Goal: Task Accomplishment & Management: Use online tool/utility

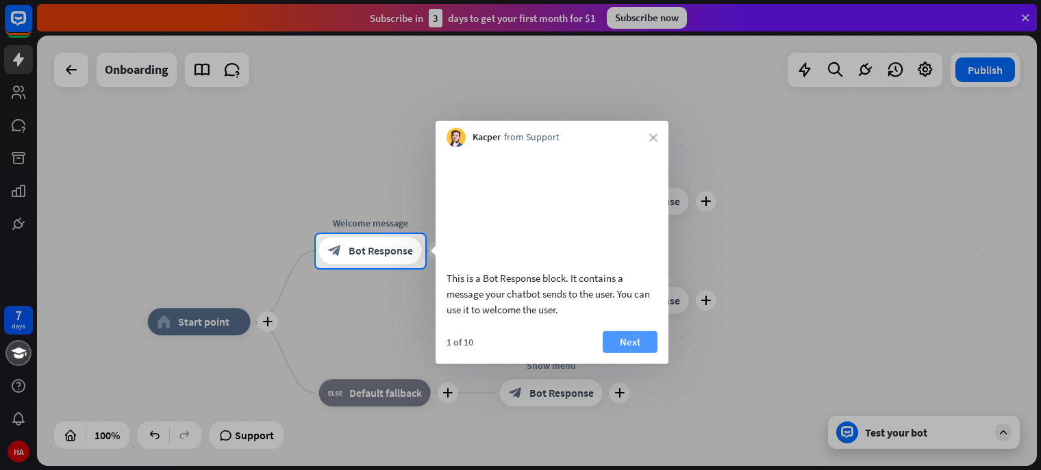
click at [646, 353] on button "Next" at bounding box center [630, 342] width 55 height 22
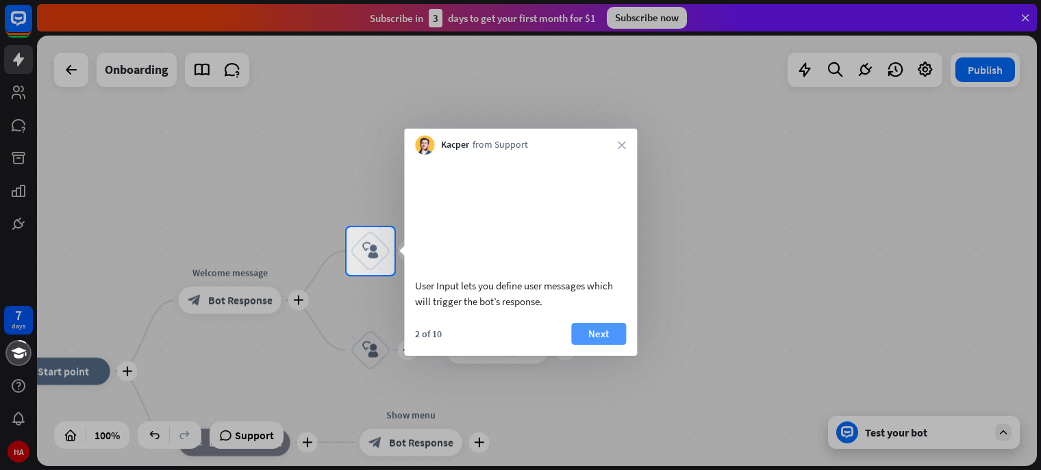
click at [586, 345] on button "Next" at bounding box center [598, 334] width 55 height 22
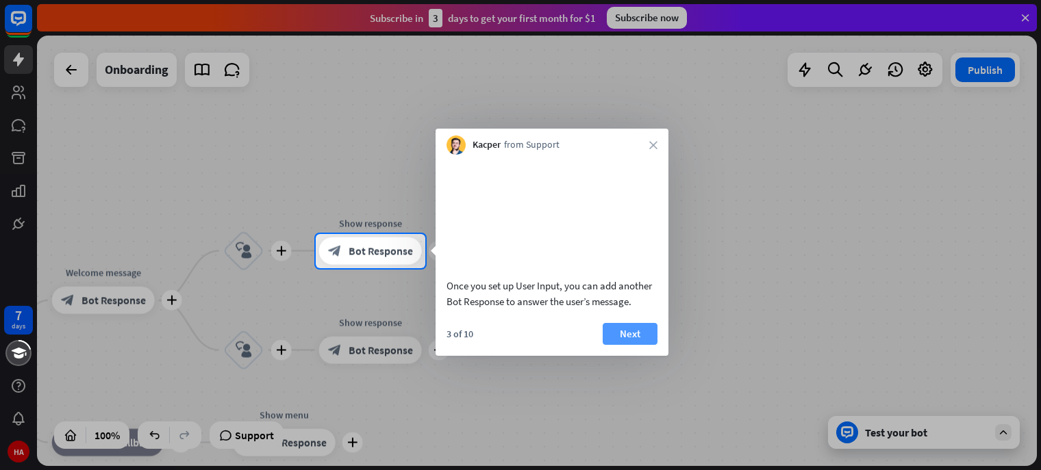
click at [623, 345] on button "Next" at bounding box center [630, 334] width 55 height 22
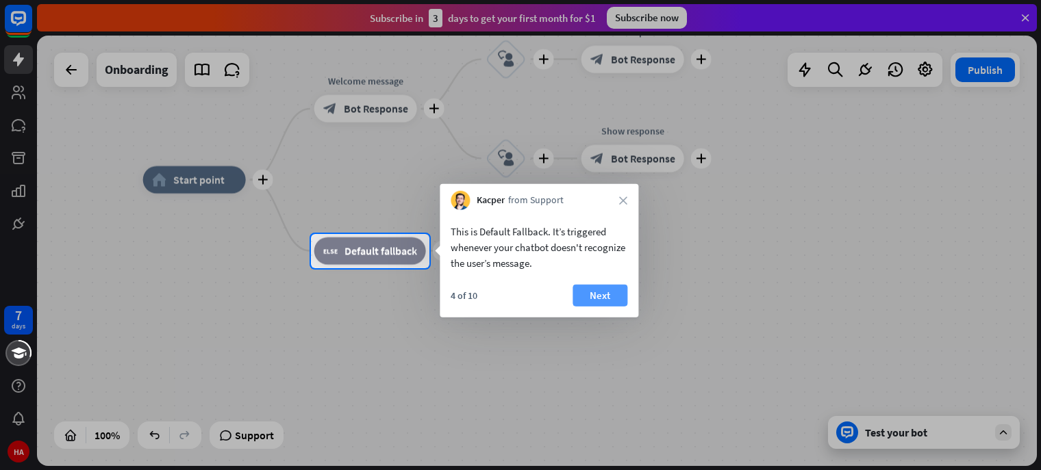
click at [610, 303] on button "Next" at bounding box center [599, 296] width 55 height 22
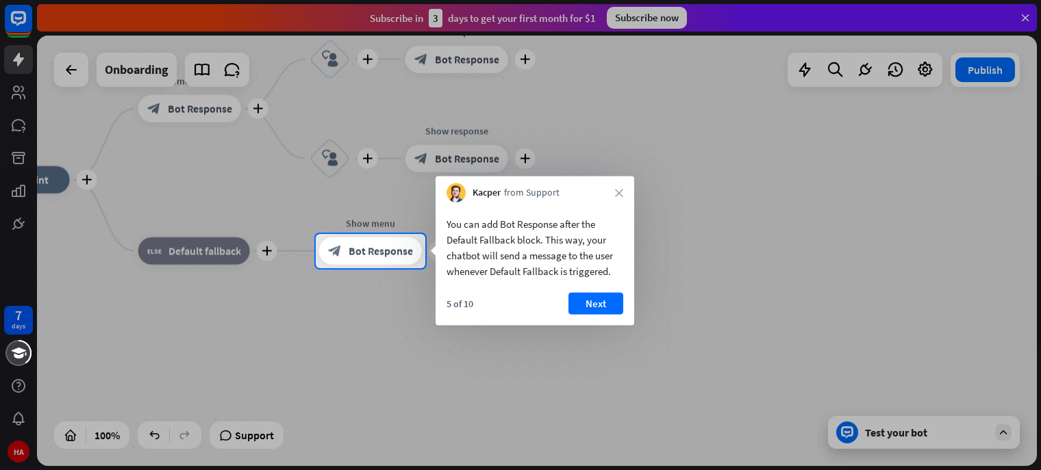
click at [610, 303] on button "Next" at bounding box center [595, 304] width 55 height 22
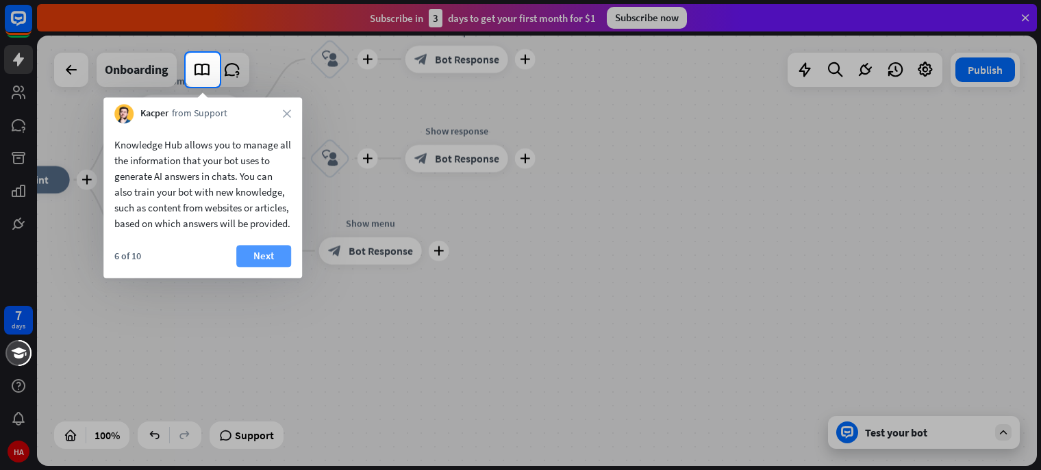
click at [270, 267] on button "Next" at bounding box center [263, 256] width 55 height 22
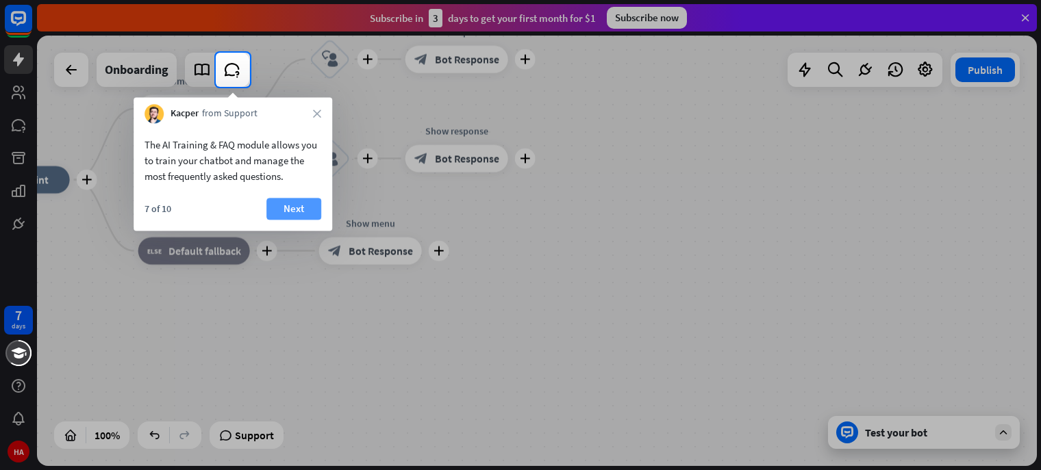
click at [295, 207] on button "Next" at bounding box center [293, 209] width 55 height 22
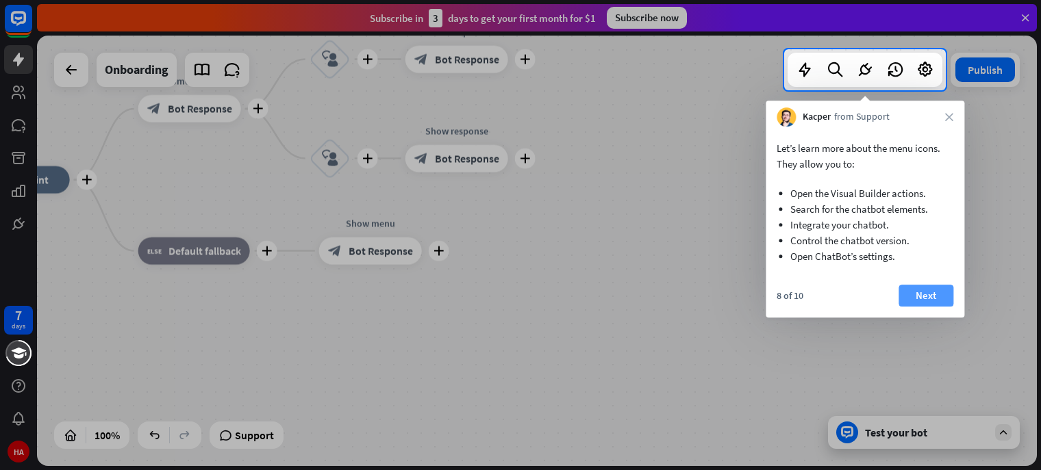
click at [937, 295] on button "Next" at bounding box center [925, 296] width 55 height 22
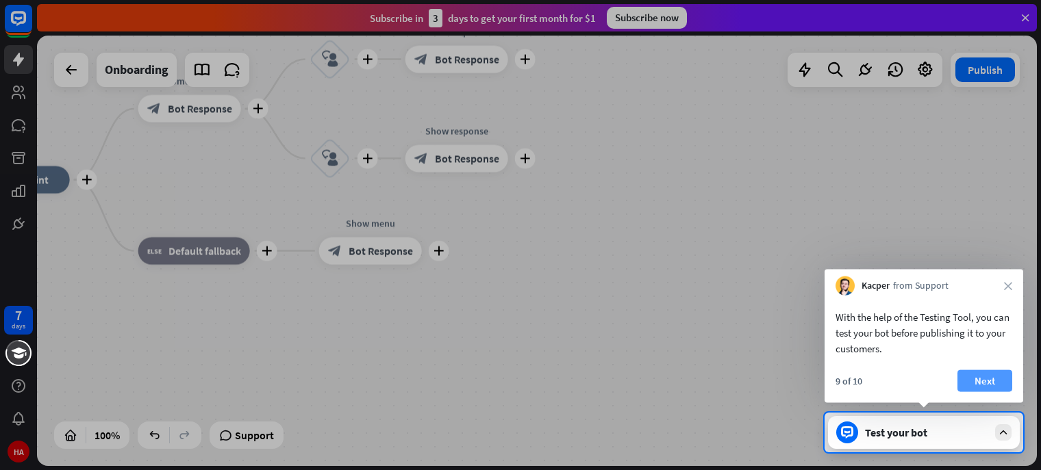
click at [985, 377] on button "Next" at bounding box center [984, 381] width 55 height 22
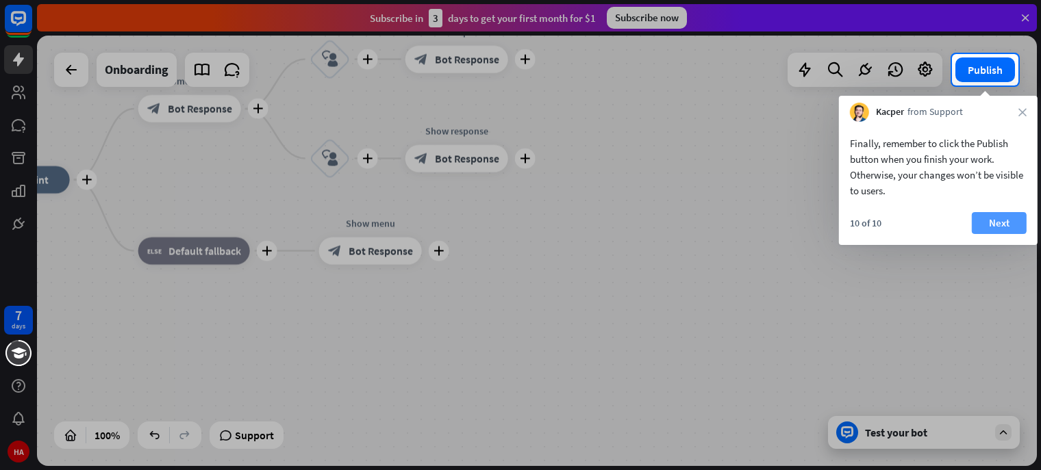
click at [990, 220] on button "Next" at bounding box center [999, 223] width 55 height 22
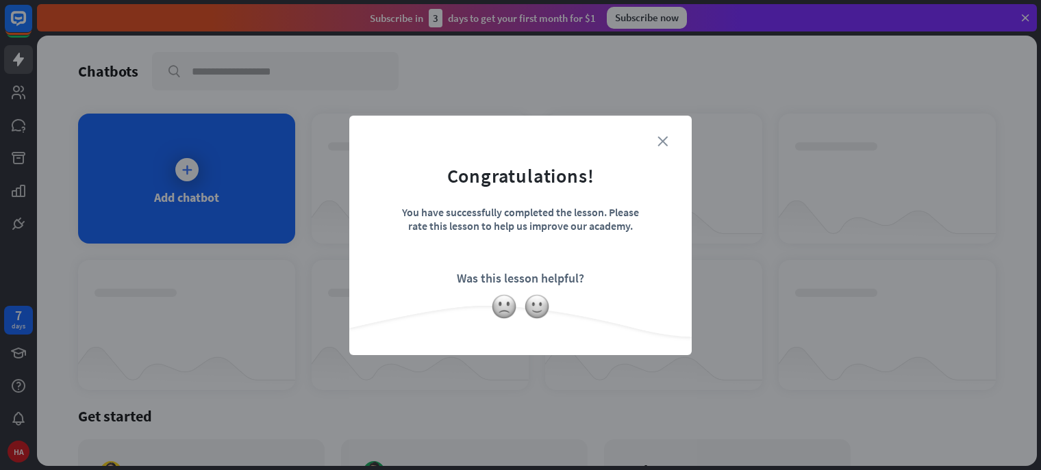
click at [661, 141] on icon "close" at bounding box center [662, 141] width 10 height 10
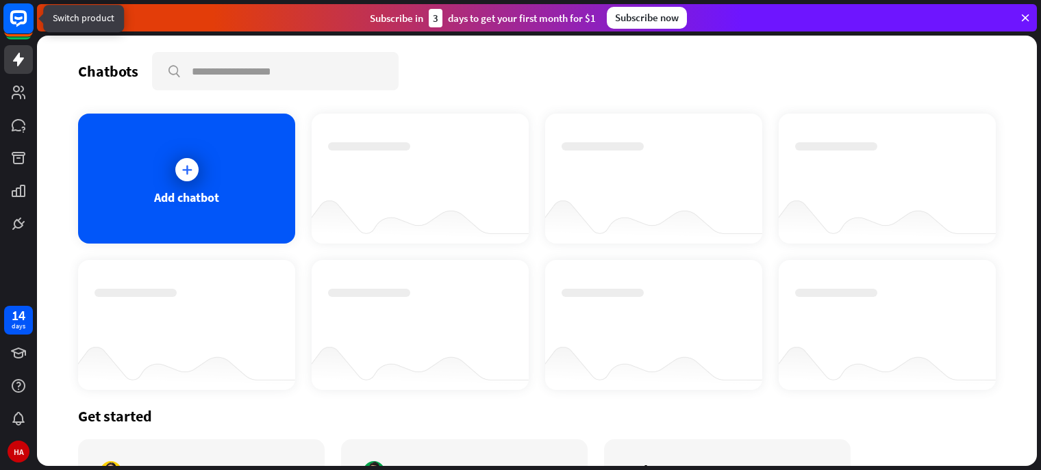
click at [30, 29] on rect at bounding box center [18, 18] width 30 height 30
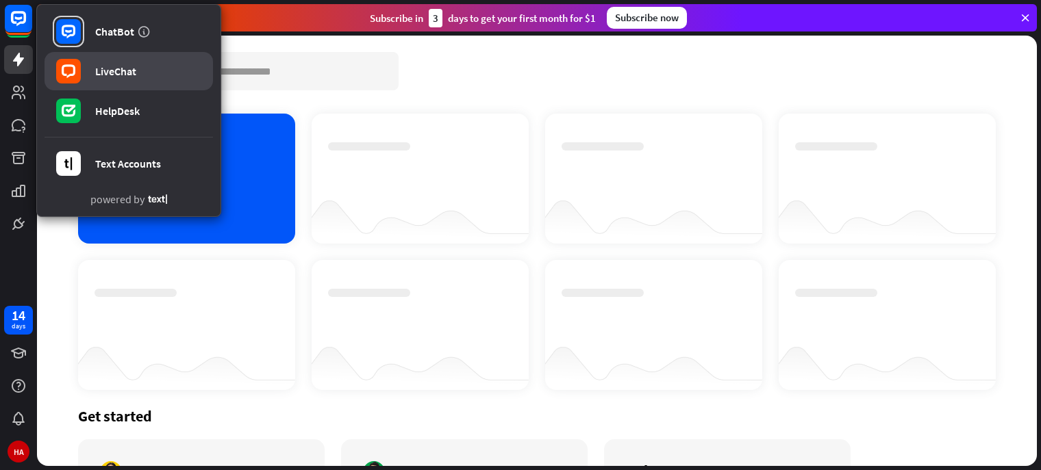
click at [139, 78] on link "LiveChat" at bounding box center [129, 71] width 168 height 38
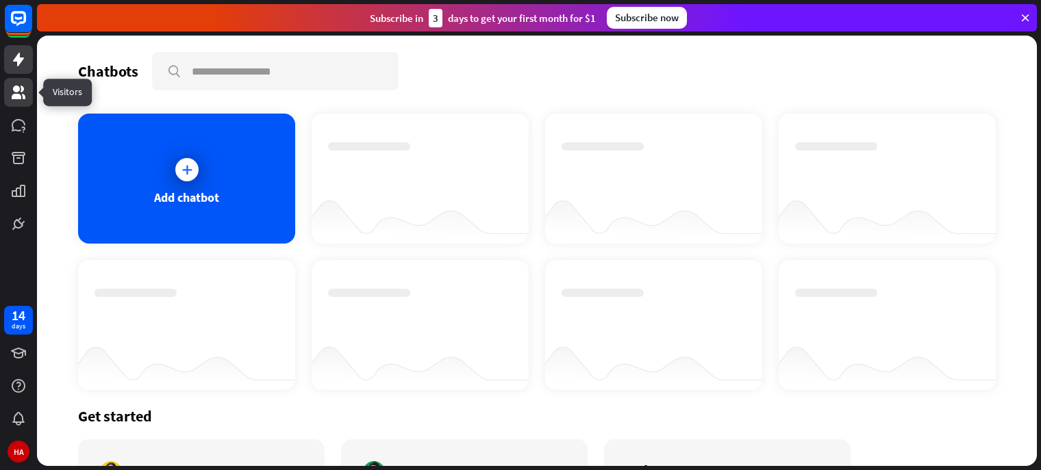
click at [25, 83] on link at bounding box center [18, 92] width 29 height 29
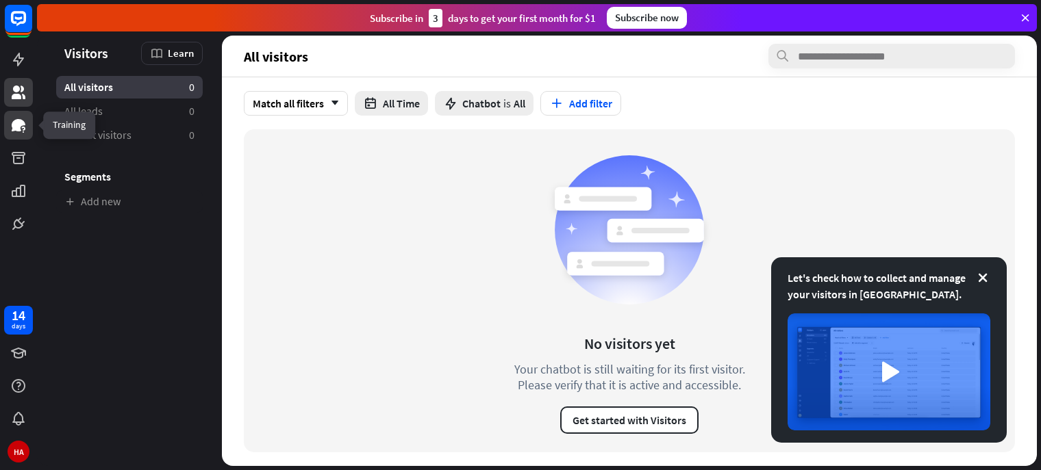
click at [22, 117] on icon at bounding box center [18, 125] width 16 height 16
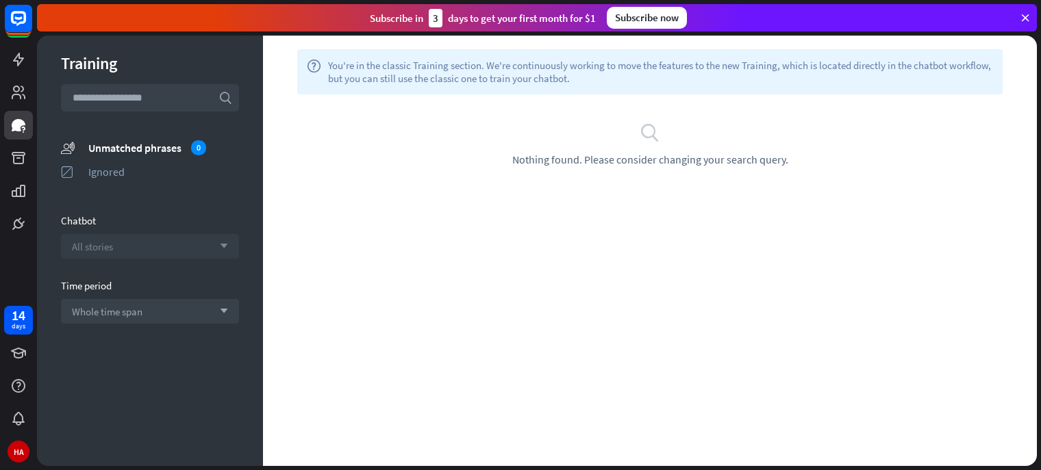
click at [156, 253] on div "All stories arrow_down" at bounding box center [150, 246] width 178 height 25
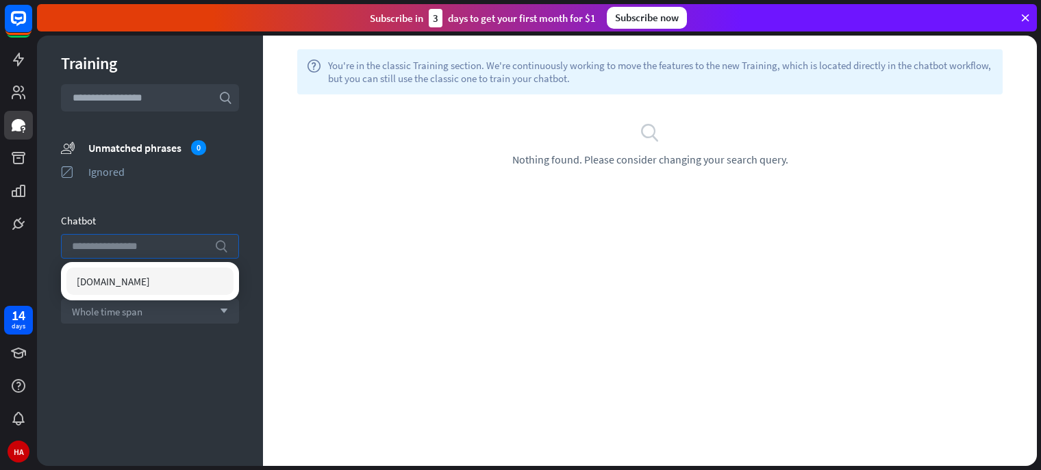
click at [156, 253] on input "search" at bounding box center [140, 246] width 136 height 23
click at [173, 195] on div "Training search unmatched_phrases Unmatched phrases 0 ignored Ignored Chatbot s…" at bounding box center [150, 251] width 226 height 431
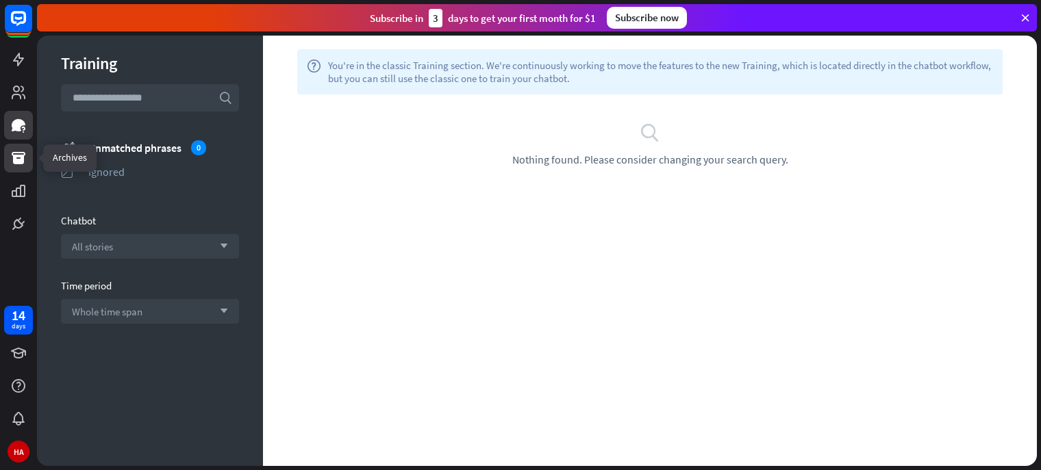
click at [22, 151] on icon at bounding box center [18, 158] width 16 height 16
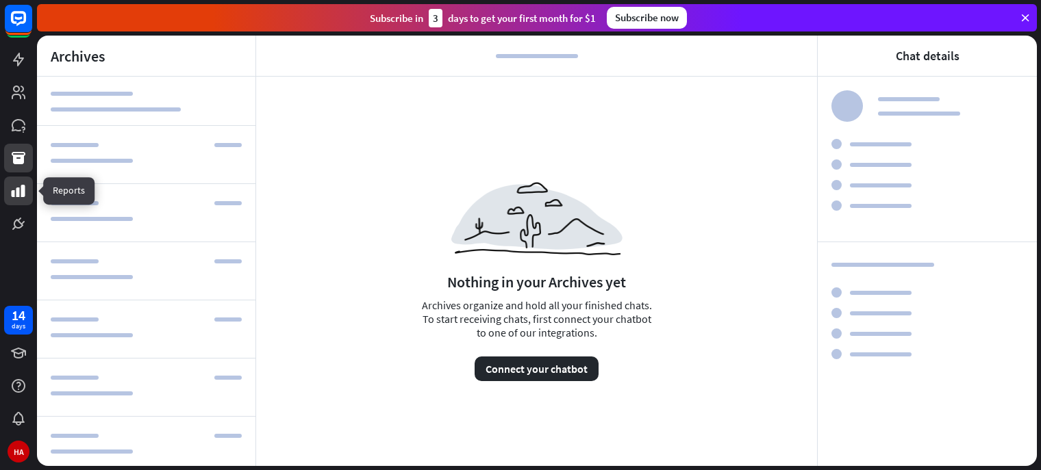
click at [27, 186] on link at bounding box center [18, 191] width 29 height 29
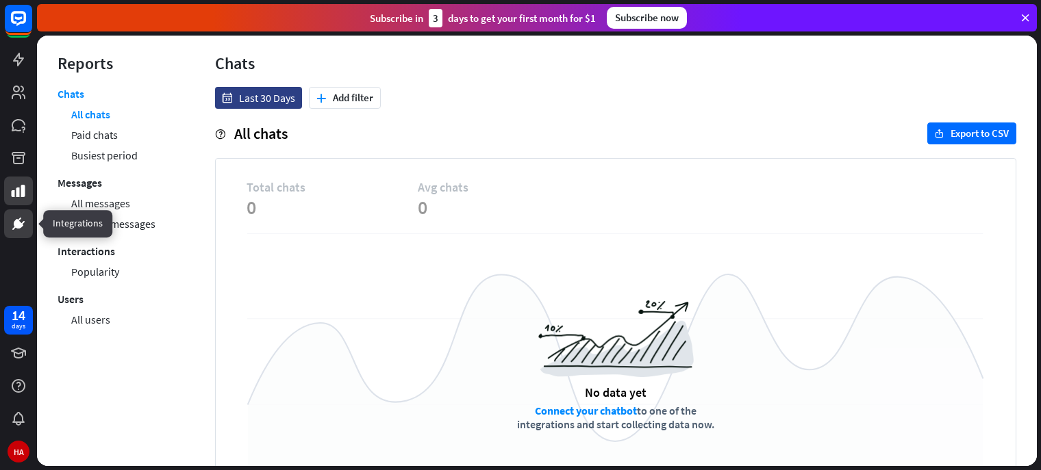
click at [24, 225] on icon at bounding box center [18, 224] width 16 height 16
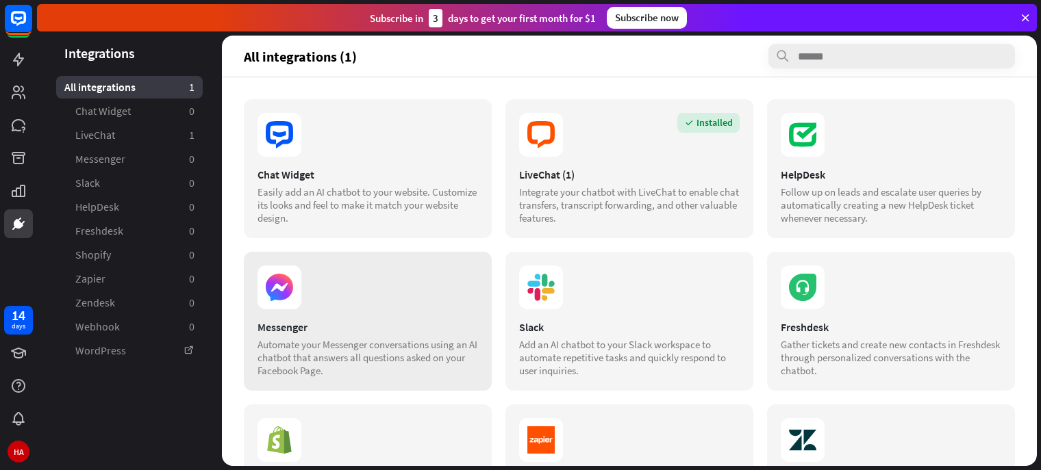
click at [282, 285] on icon at bounding box center [279, 287] width 27 height 27
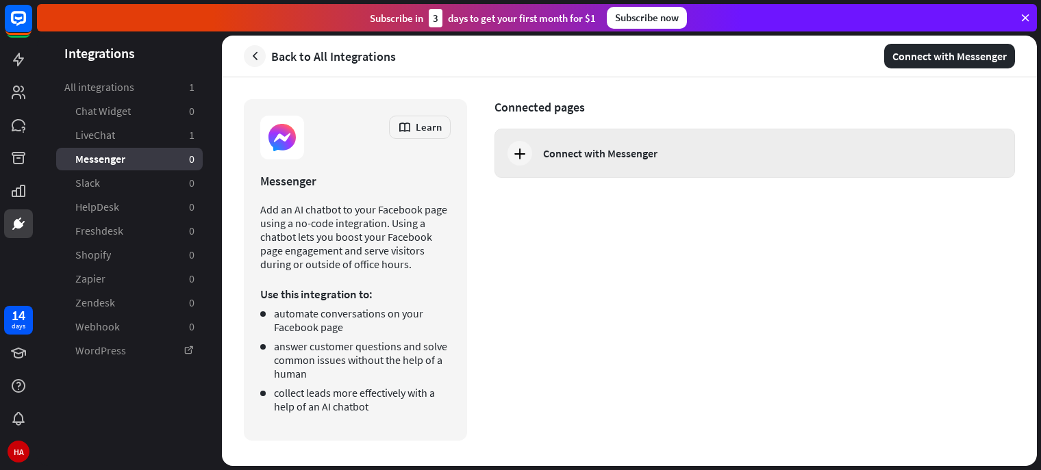
click at [538, 153] on div "Connect with Messenger" at bounding box center [754, 153] width 520 height 49
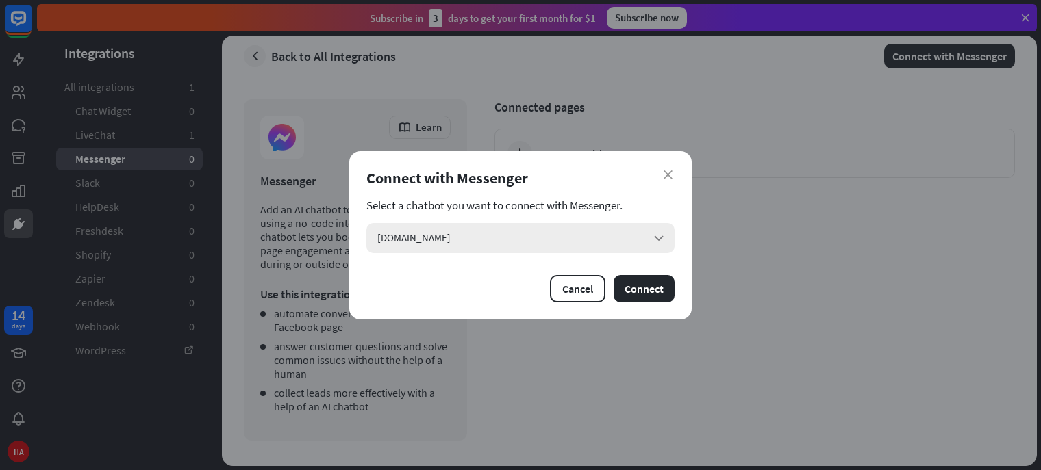
click at [508, 249] on div "[DOMAIN_NAME] arrow_down" at bounding box center [520, 238] width 308 height 30
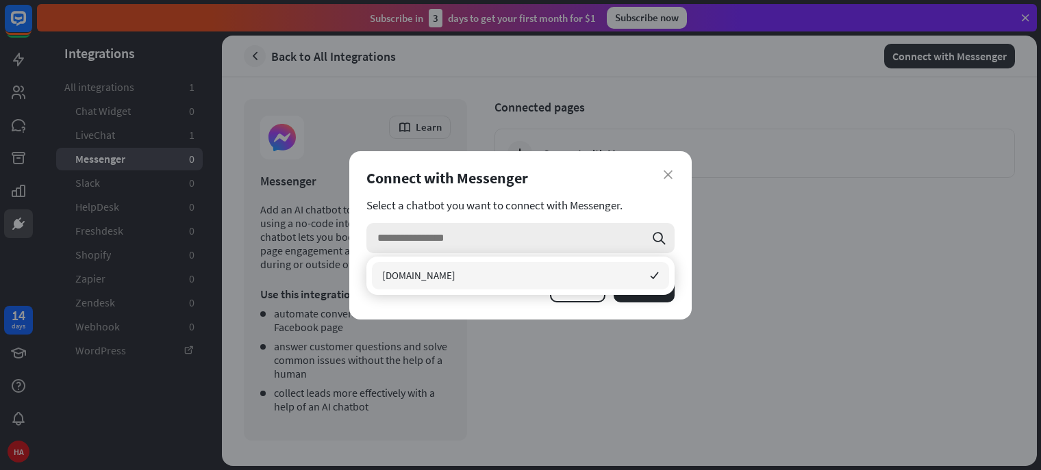
click at [508, 249] on input "search" at bounding box center [510, 238] width 267 height 30
click at [565, 170] on div "Connect with Messenger" at bounding box center [520, 177] width 308 height 19
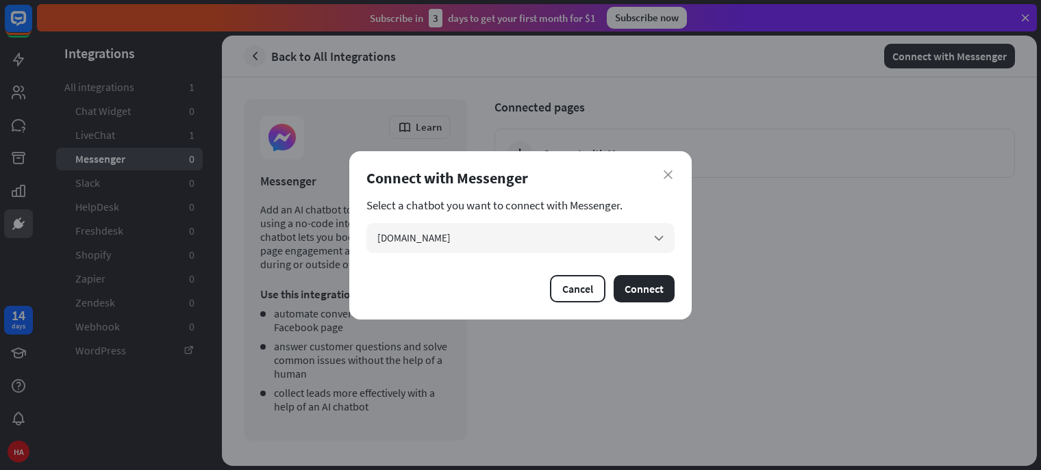
click at [507, 257] on div "close Connect with Messenger Select a chatbot you want to connect with Messenge…" at bounding box center [520, 235] width 342 height 168
click at [666, 170] on icon "close" at bounding box center [668, 174] width 9 height 9
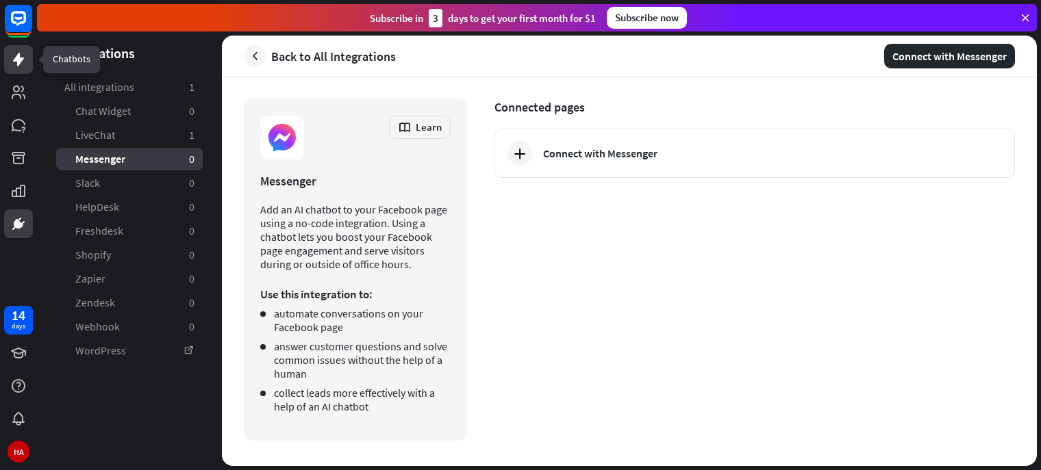
click at [27, 51] on link at bounding box center [18, 59] width 29 height 29
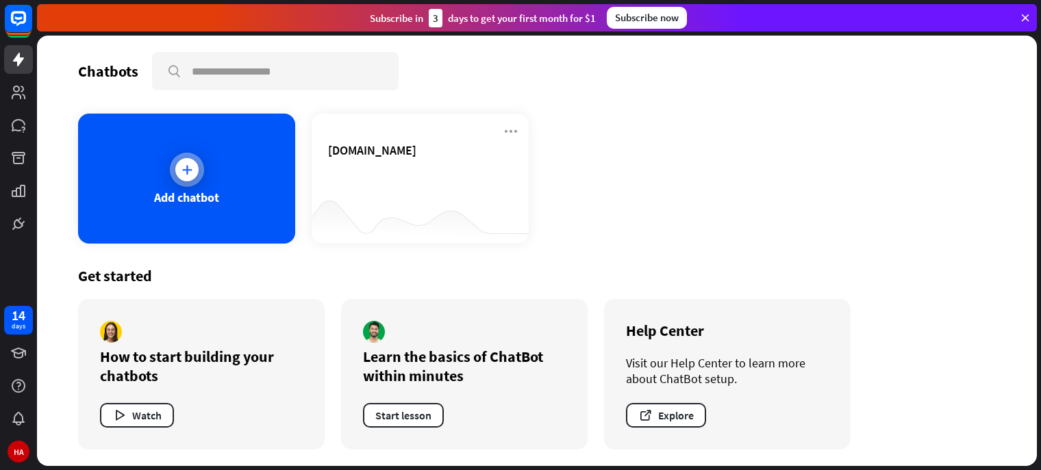
click at [189, 173] on icon at bounding box center [187, 170] width 14 height 14
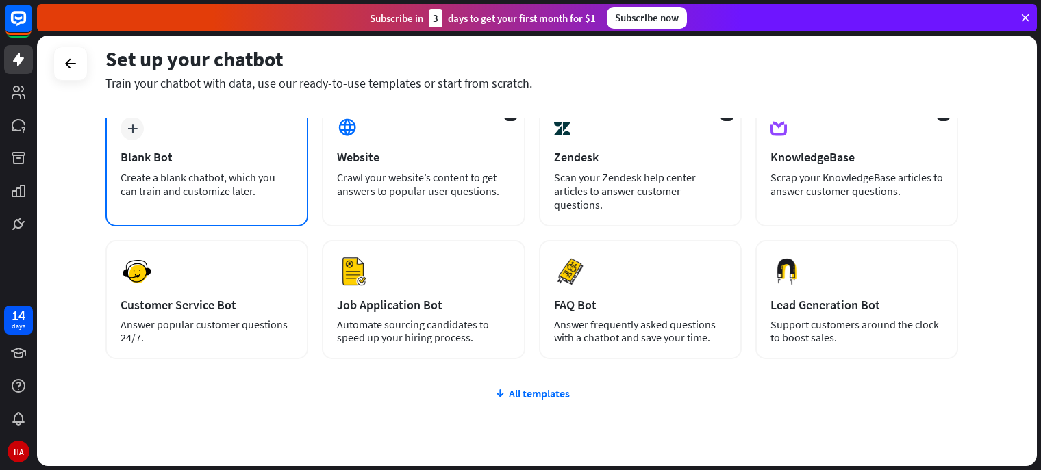
scroll to position [73, 0]
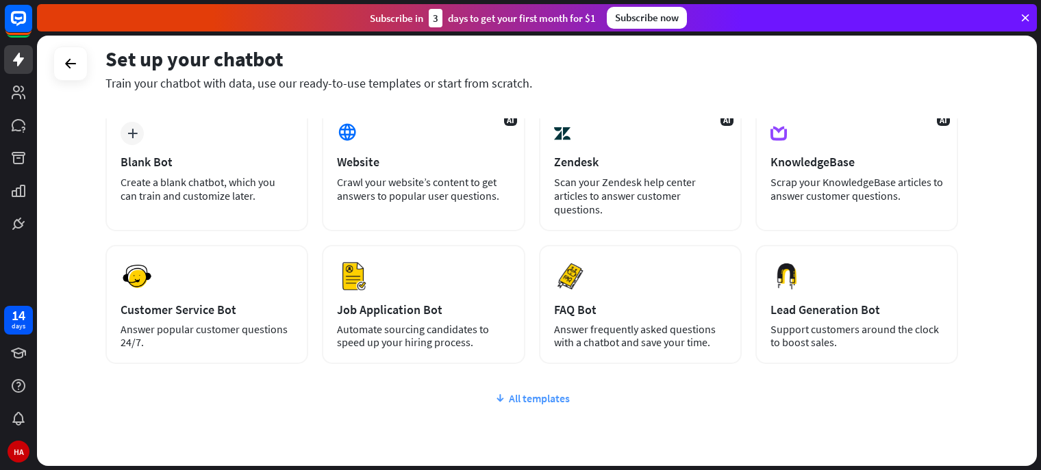
click at [564, 398] on div "All templates" at bounding box center [531, 399] width 852 height 14
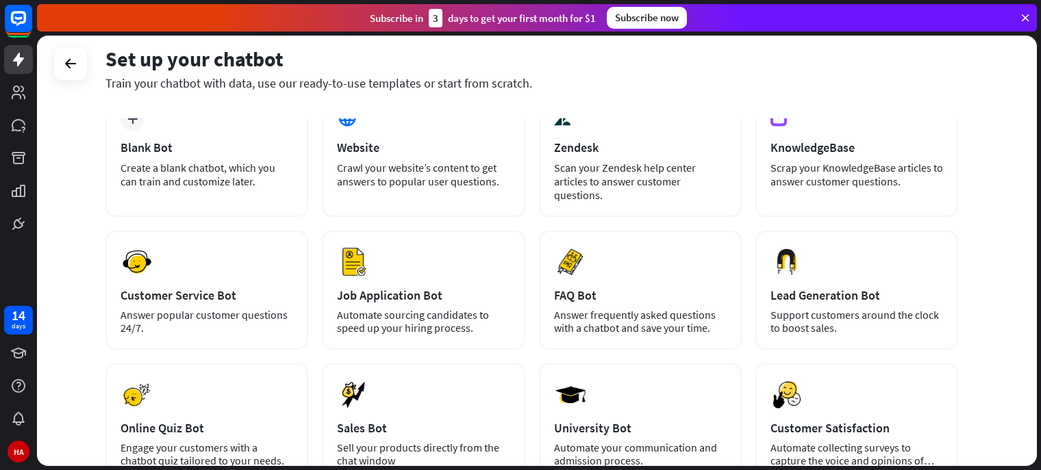
scroll to position [79, 0]
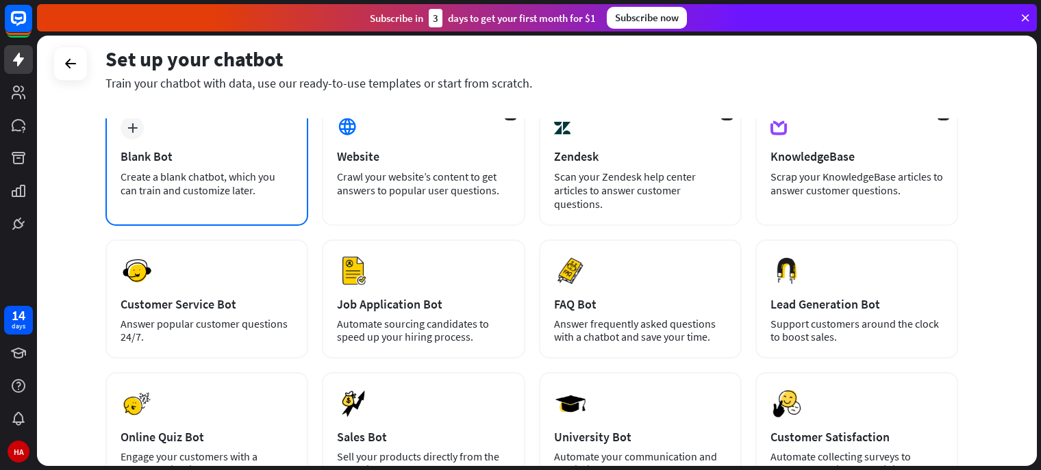
click at [189, 168] on div "plus Blank Bot Create a blank chatbot, which you can train and customize later." at bounding box center [206, 163] width 203 height 125
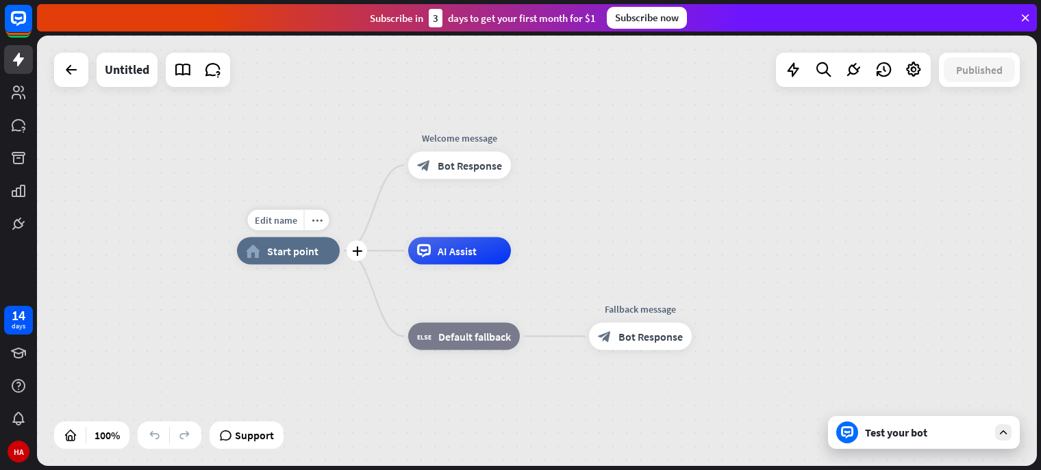
click at [269, 265] on div "Edit name more_horiz plus home_2 Start point" at bounding box center [288, 251] width 103 height 27
click at [464, 160] on span "Bot Response" at bounding box center [470, 166] width 64 height 14
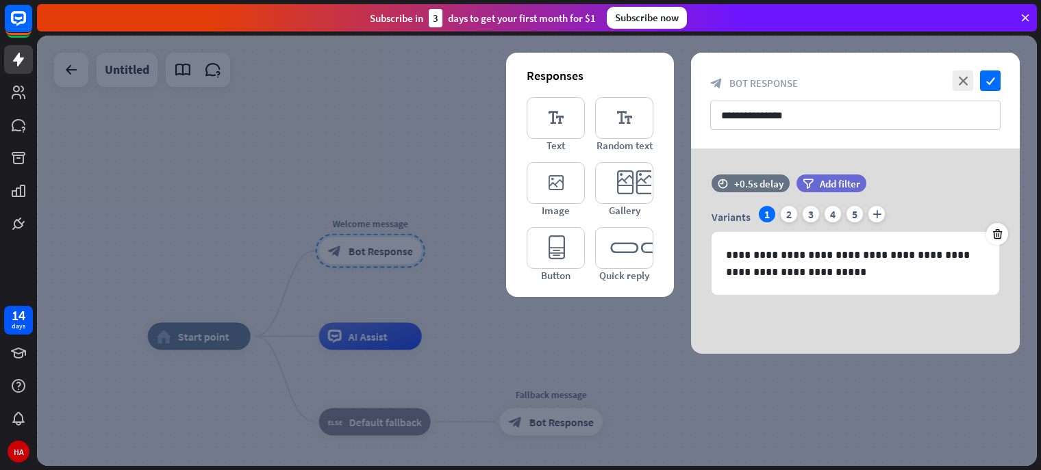
click at [372, 153] on div at bounding box center [537, 251] width 1000 height 431
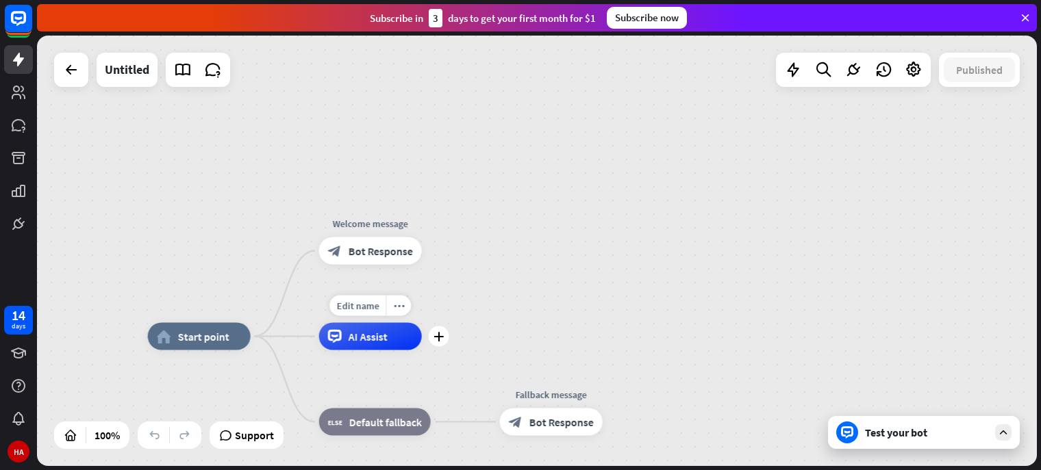
click at [391, 341] on div "AI Assist" at bounding box center [370, 336] width 103 height 27
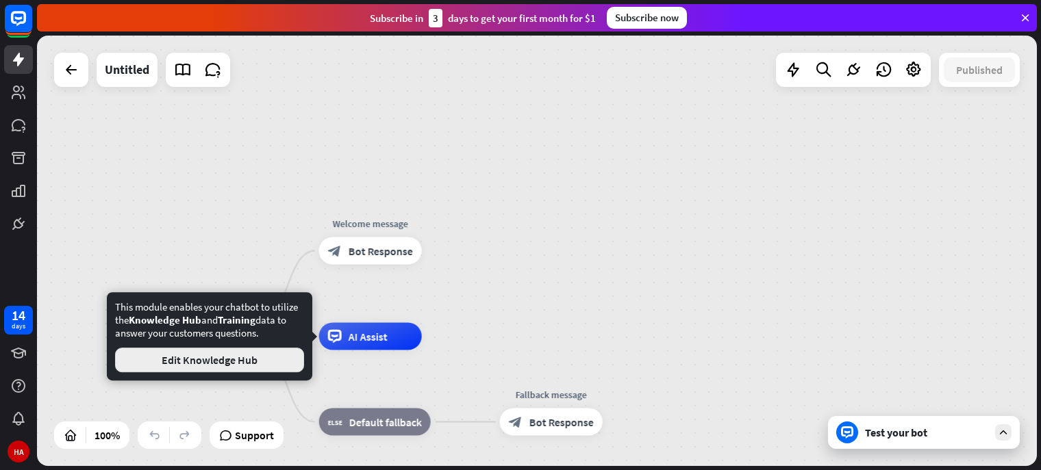
click at [256, 365] on button "Edit Knowledge Hub" at bounding box center [209, 360] width 189 height 25
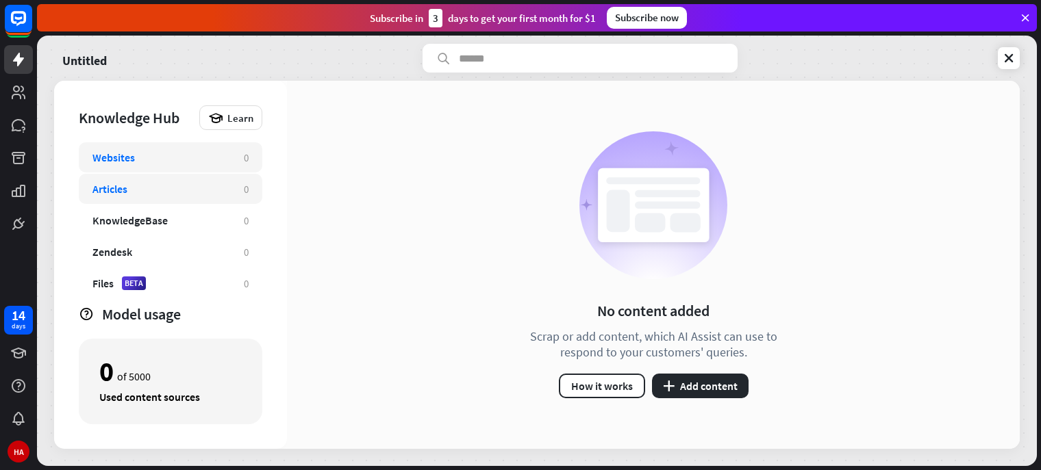
click at [182, 186] on div "Articles" at bounding box center [161, 189] width 138 height 14
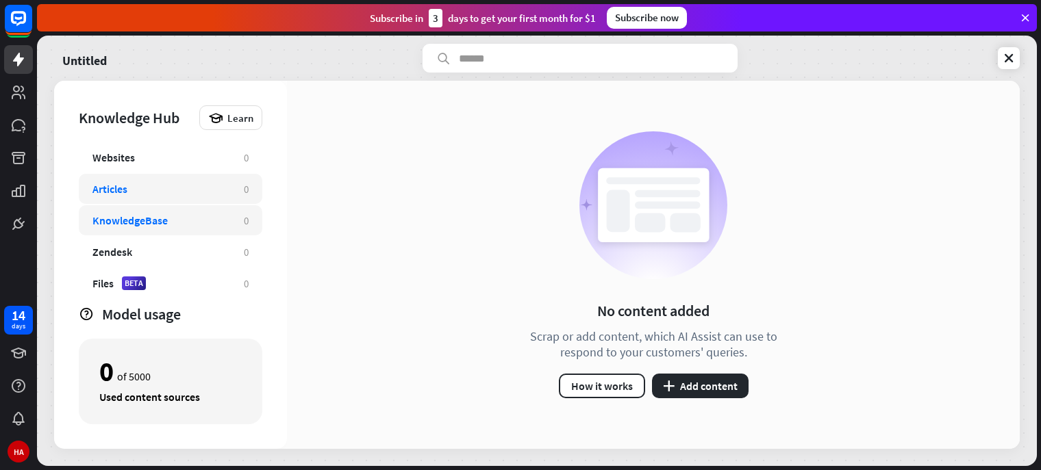
click at [199, 233] on div "KnowledgeBase 0" at bounding box center [171, 220] width 184 height 30
click at [199, 273] on div "Files BETA 0" at bounding box center [171, 283] width 184 height 30
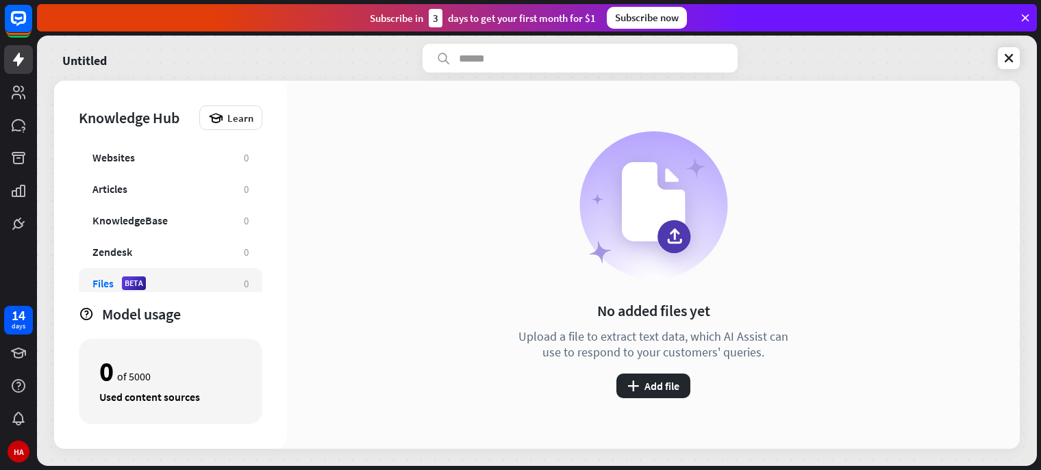
scroll to position [5, 0]
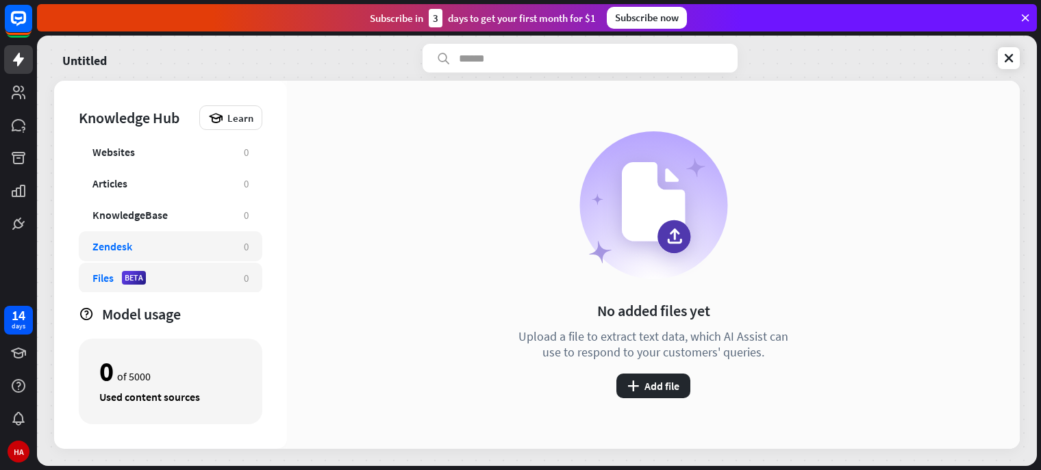
click at [200, 251] on div "Zendesk" at bounding box center [161, 247] width 138 height 14
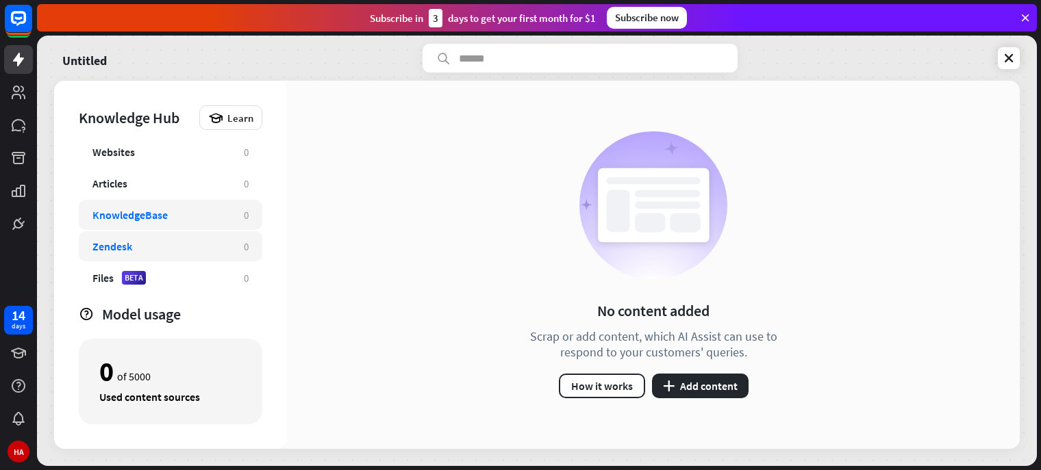
click at [177, 226] on div "KnowledgeBase 0" at bounding box center [171, 215] width 184 height 30
click at [708, 388] on button "plus Add content" at bounding box center [700, 386] width 97 height 25
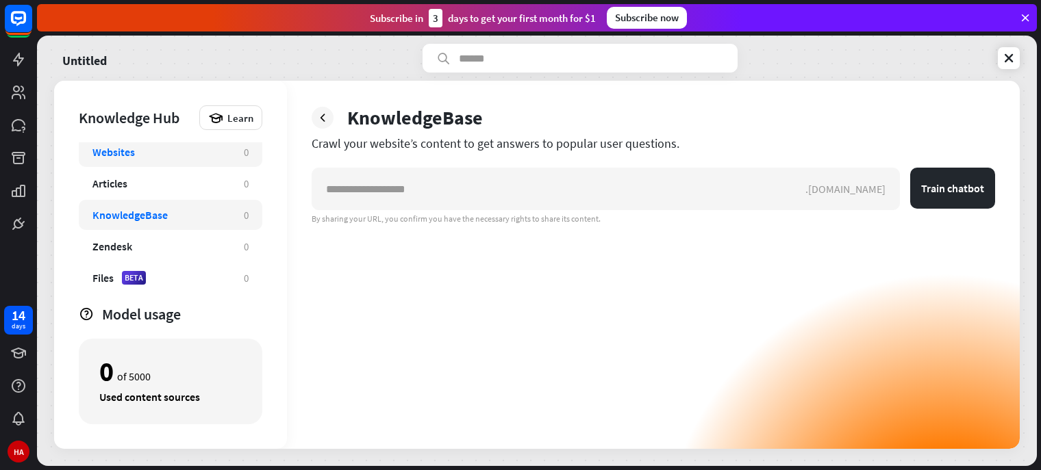
click at [215, 155] on div "Websites" at bounding box center [161, 152] width 138 height 14
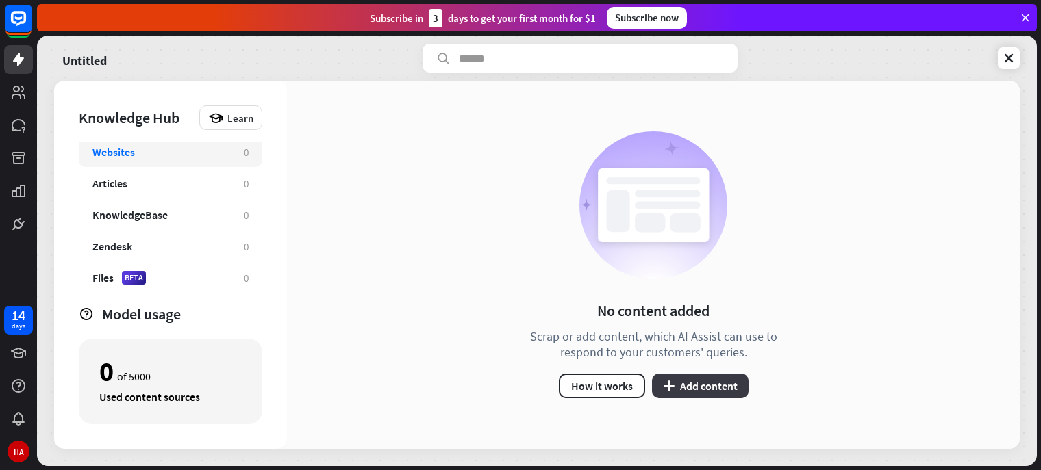
click at [737, 394] on button "plus Add content" at bounding box center [700, 386] width 97 height 25
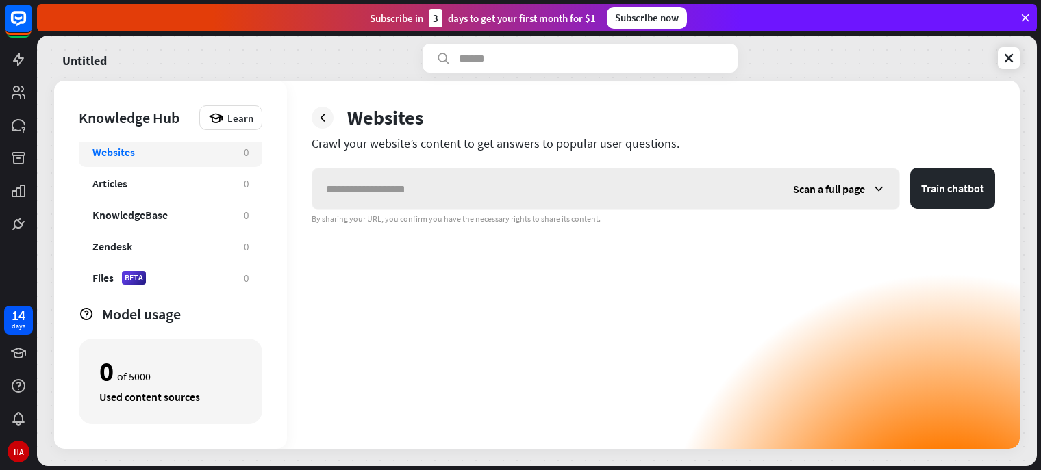
click at [633, 198] on input "text" at bounding box center [545, 188] width 467 height 41
click at [838, 188] on span "Scan a full page" at bounding box center [829, 189] width 72 height 14
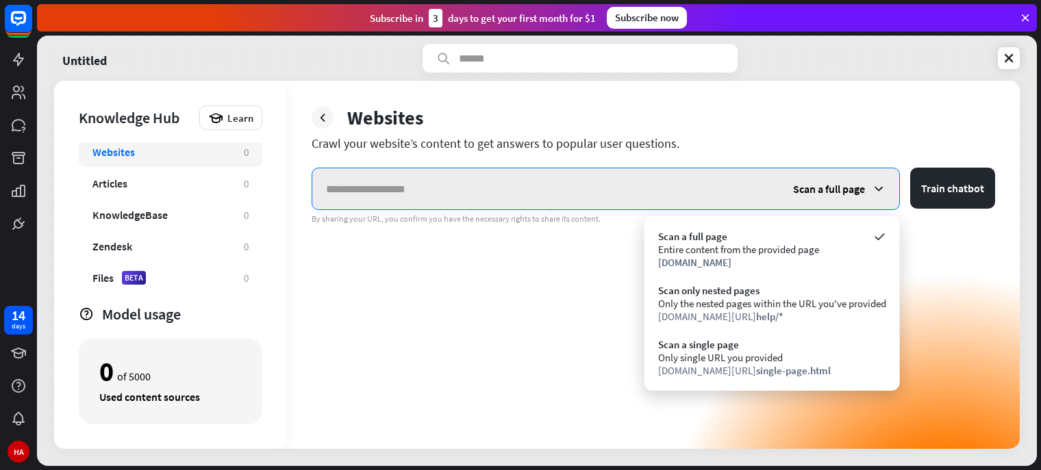
click at [693, 191] on input "text" at bounding box center [545, 188] width 467 height 41
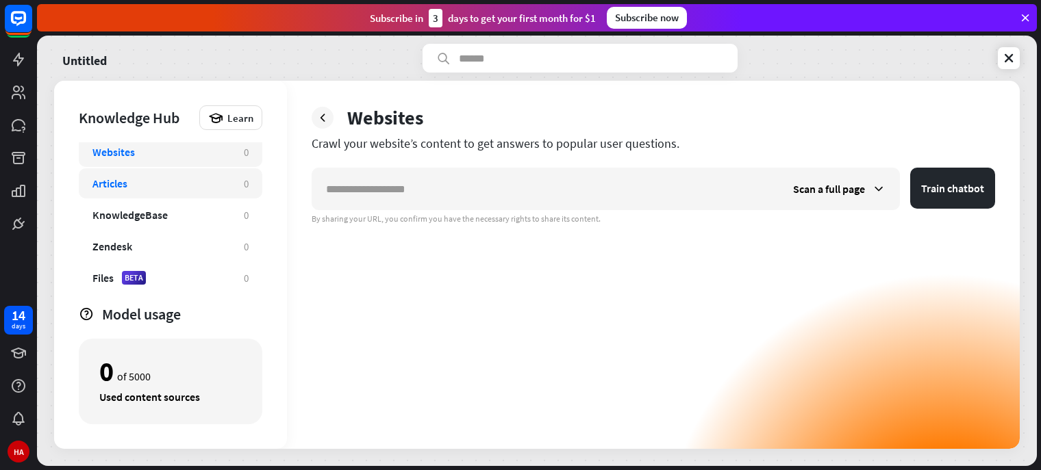
click at [118, 177] on div "Articles" at bounding box center [109, 184] width 35 height 14
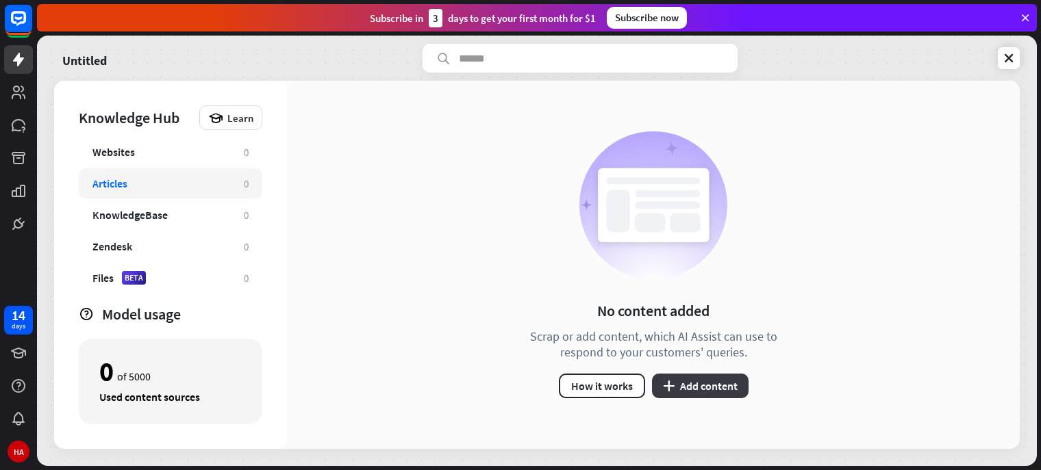
click at [709, 388] on button "plus Add content" at bounding box center [700, 386] width 97 height 25
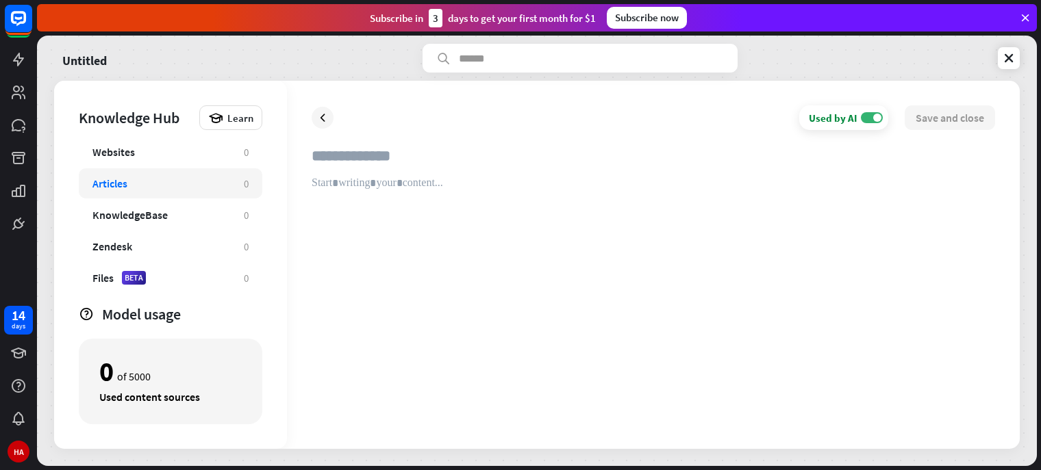
click at [362, 147] on input "text" at bounding box center [653, 162] width 683 height 30
click at [160, 284] on div "Files BETA 0" at bounding box center [171, 278] width 184 height 30
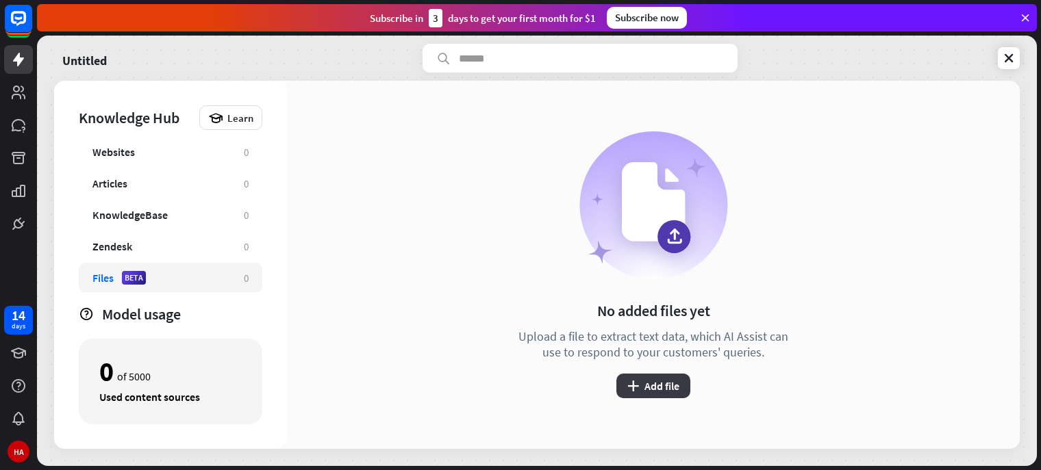
click at [661, 396] on button "plus Add file" at bounding box center [653, 386] width 74 height 25
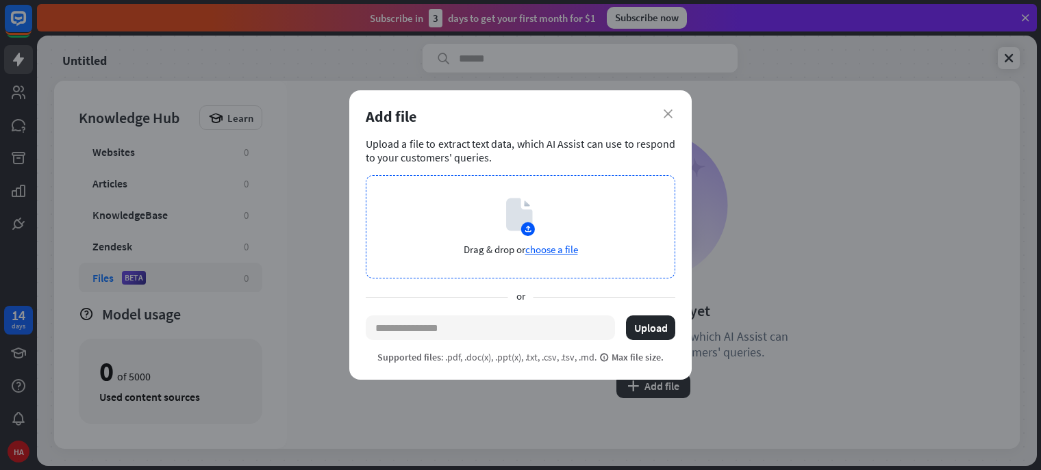
click at [546, 249] on span "choose a file" at bounding box center [551, 249] width 53 height 13
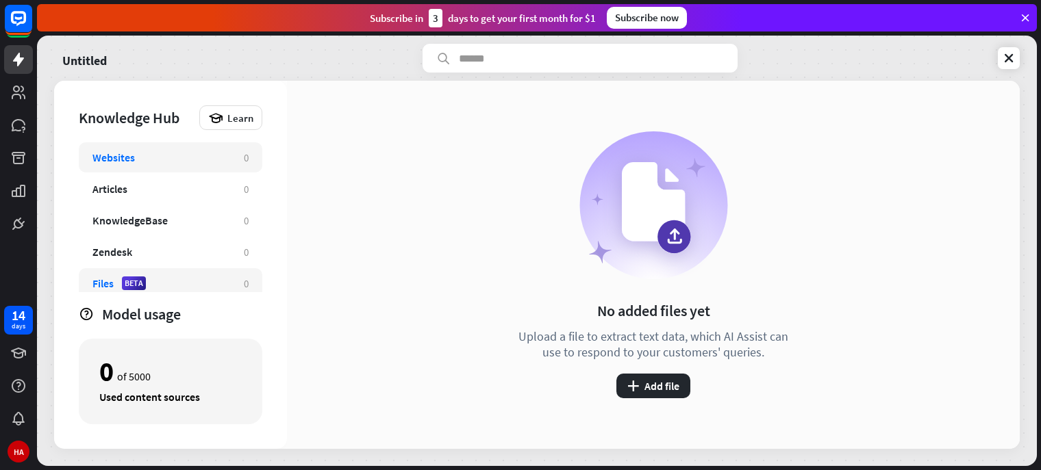
click at [158, 155] on div "Websites" at bounding box center [161, 158] width 138 height 14
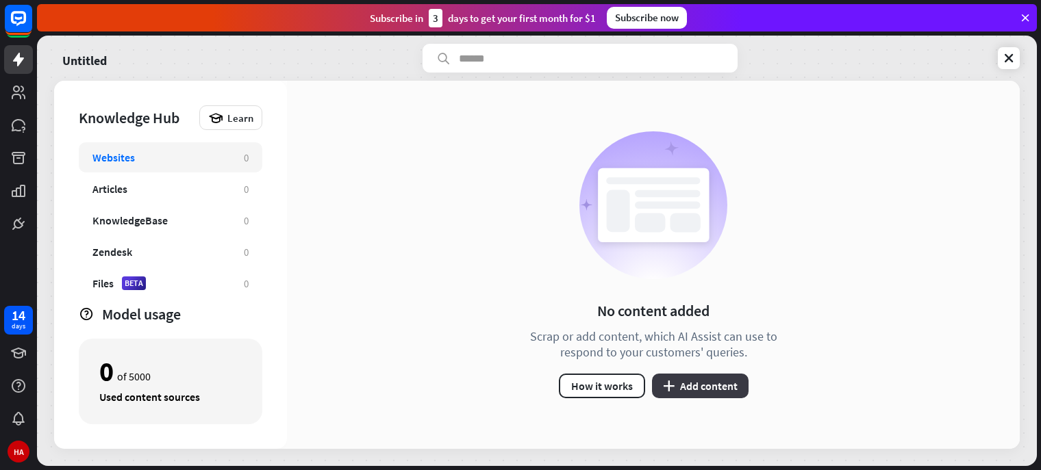
click at [696, 379] on button "plus Add content" at bounding box center [700, 386] width 97 height 25
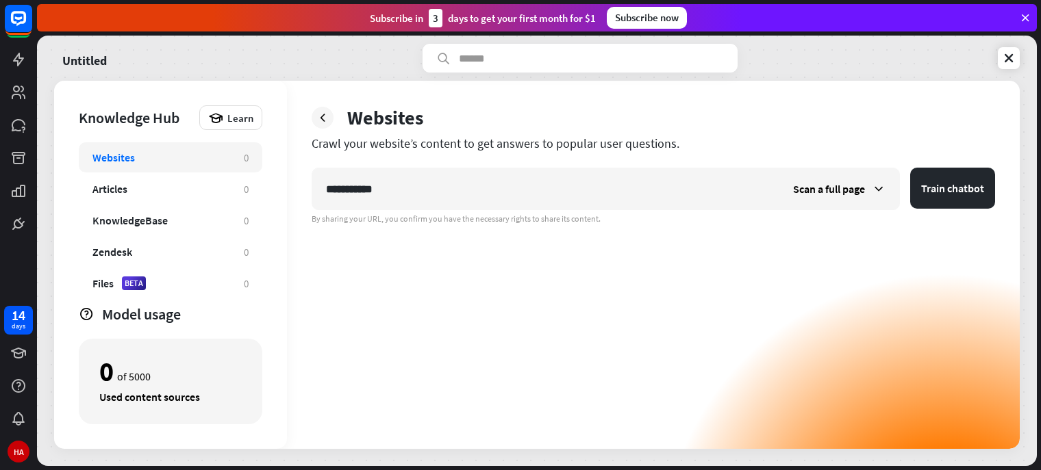
type input "**********"
click at [910, 168] on button "Train chatbot" at bounding box center [952, 188] width 85 height 41
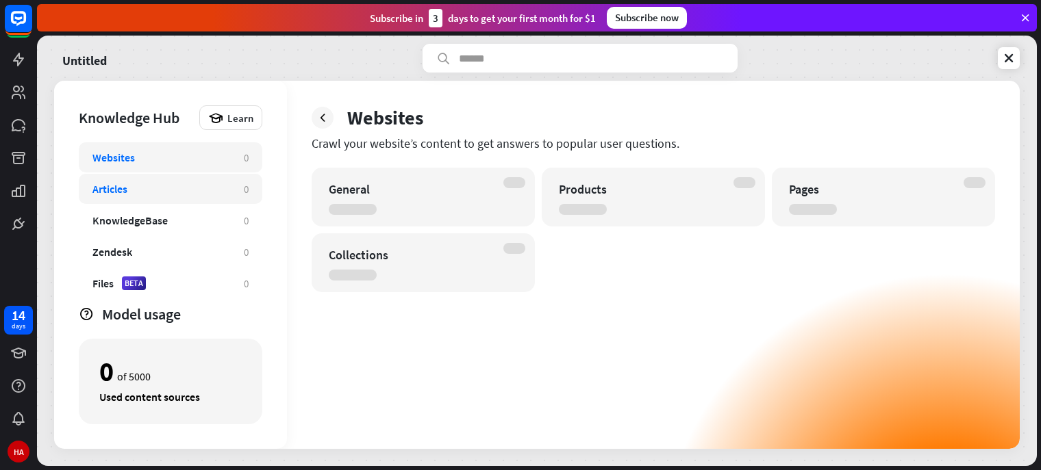
scroll to position [5, 0]
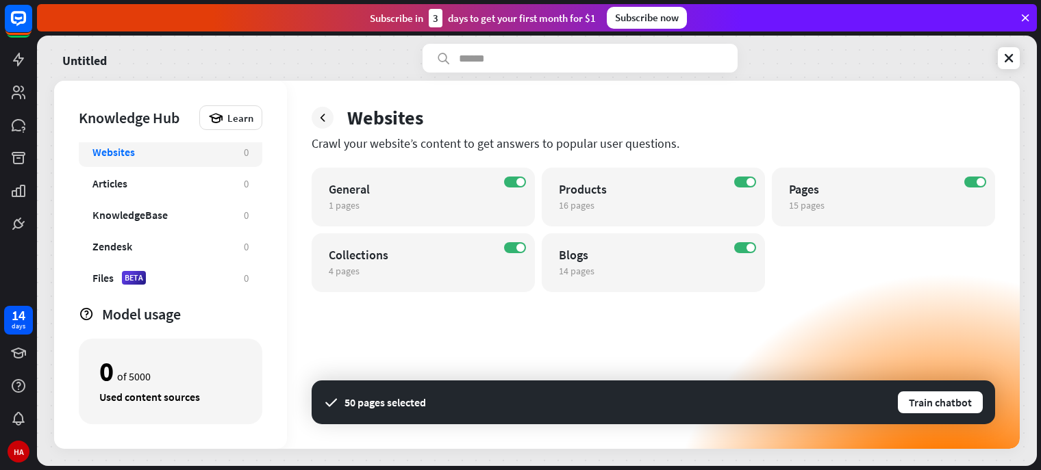
click at [866, 131] on div "Websites Crawl your website’s content to get answers to popular user questions.…" at bounding box center [653, 265] width 733 height 368
click at [926, 403] on button "Train chatbot" at bounding box center [940, 402] width 88 height 25
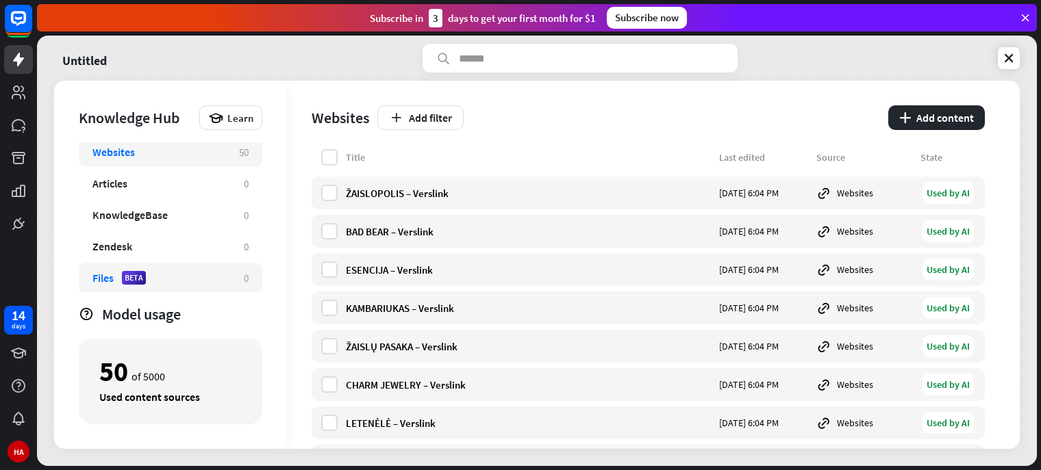
click at [214, 275] on div "Files BETA" at bounding box center [161, 278] width 138 height 14
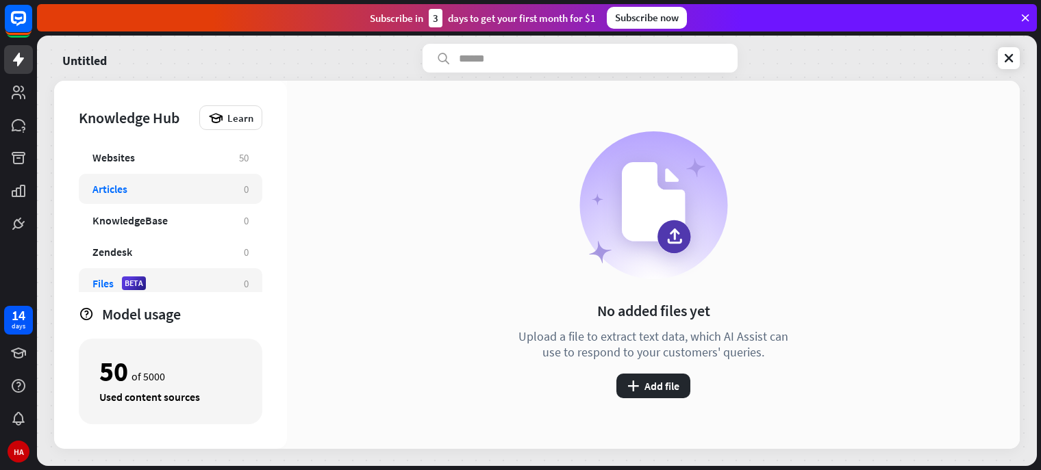
click at [180, 183] on div "Articles" at bounding box center [161, 189] width 138 height 14
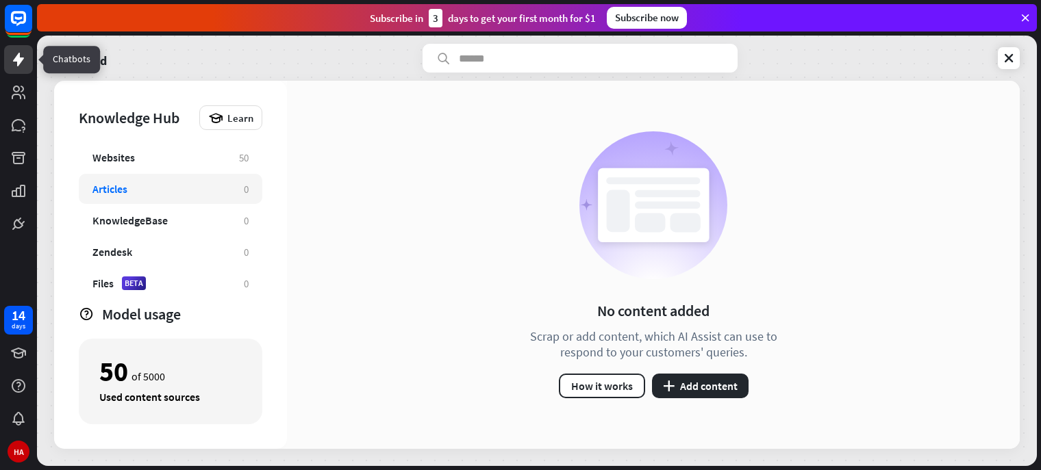
click at [12, 67] on icon at bounding box center [18, 59] width 16 height 16
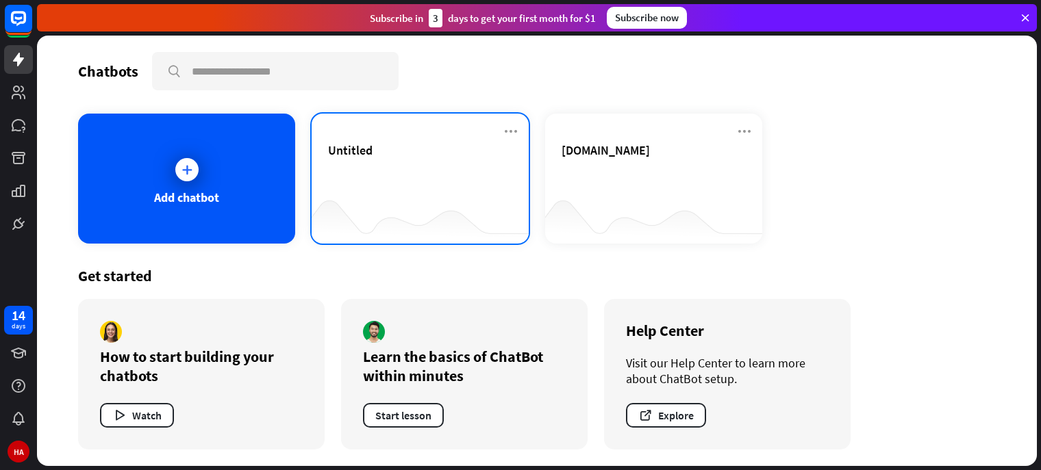
click at [399, 174] on div "Untitled" at bounding box center [420, 166] width 184 height 48
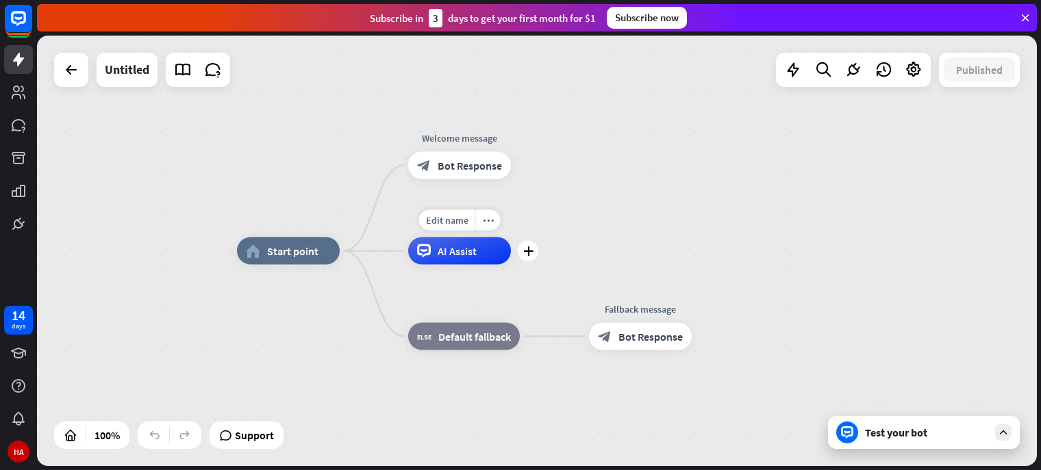
click at [475, 256] on span "AI Assist" at bounding box center [457, 251] width 39 height 14
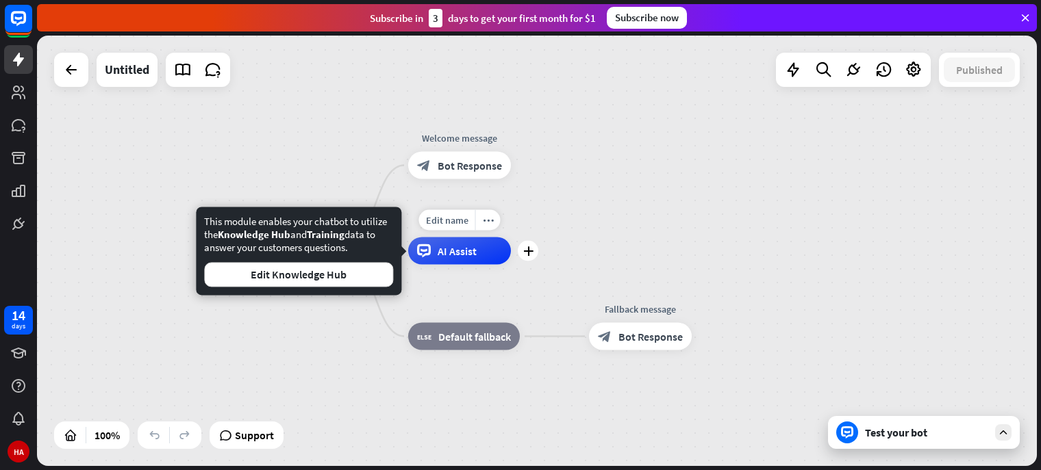
click at [475, 256] on span "AI Assist" at bounding box center [457, 251] width 39 height 14
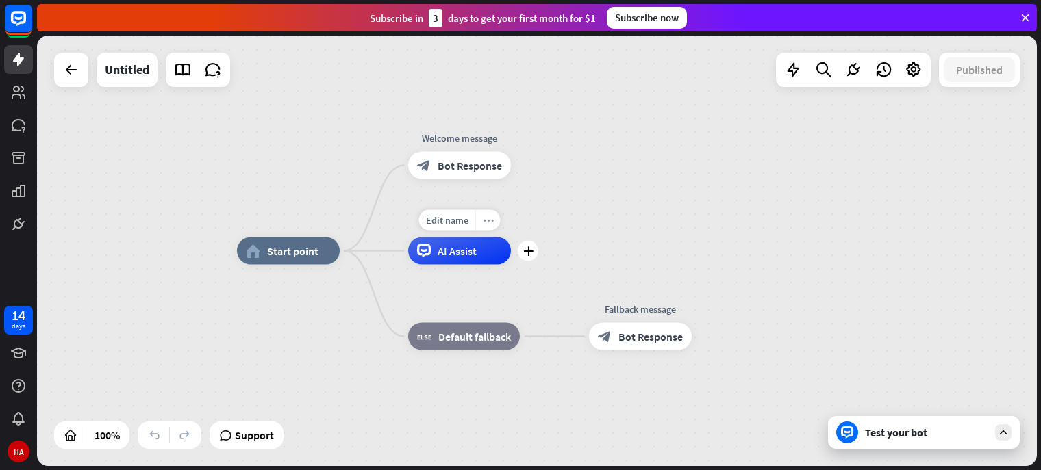
click at [496, 219] on div "more_horiz" at bounding box center [487, 220] width 25 height 21
click at [610, 289] on div "home_2 Start point Welcome message block_bot_response Bot Response AI Assist bl…" at bounding box center [737, 466] width 1000 height 431
click at [448, 301] on span "Edit name" at bounding box center [451, 306] width 42 height 12
click at [469, 333] on span "Default fallback" at bounding box center [474, 337] width 73 height 14
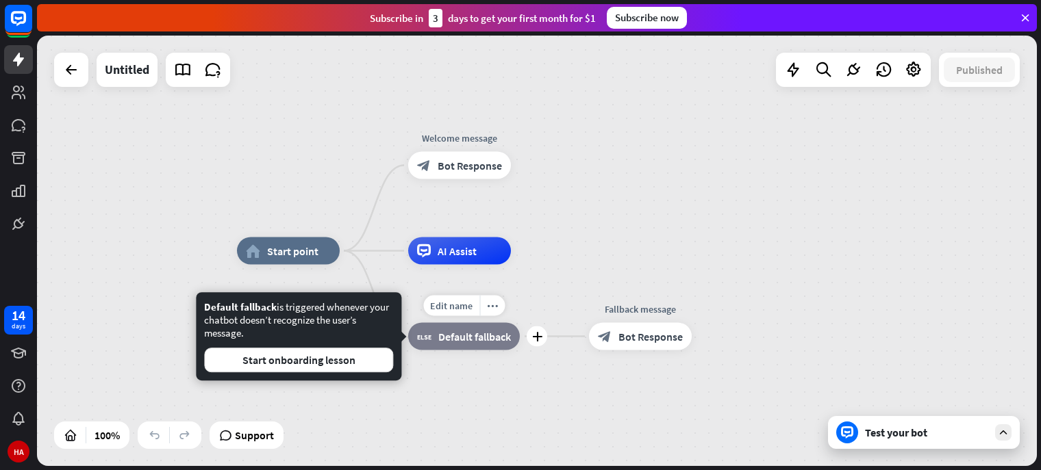
click at [469, 333] on span "Default fallback" at bounding box center [474, 337] width 73 height 14
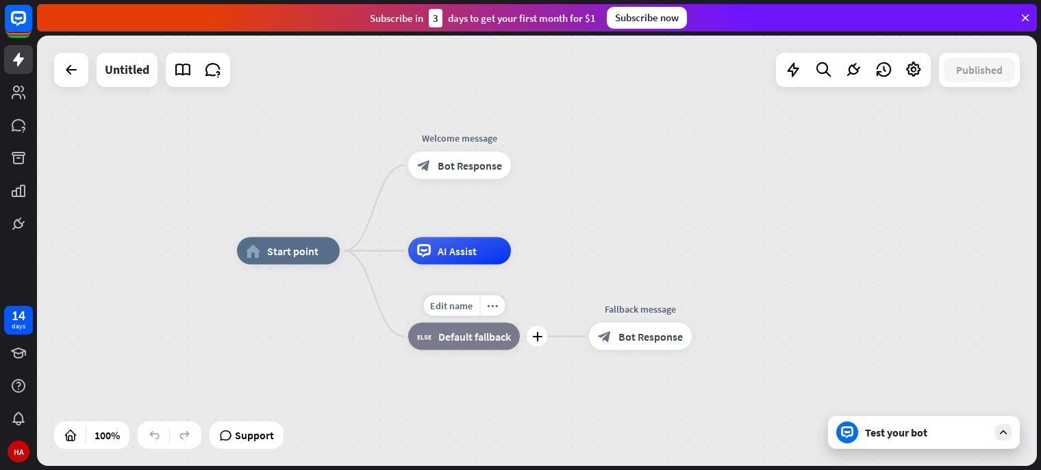
click at [469, 333] on span "Default fallback" at bounding box center [474, 337] width 73 height 14
click at [496, 309] on icon "more_horiz" at bounding box center [492, 306] width 11 height 10
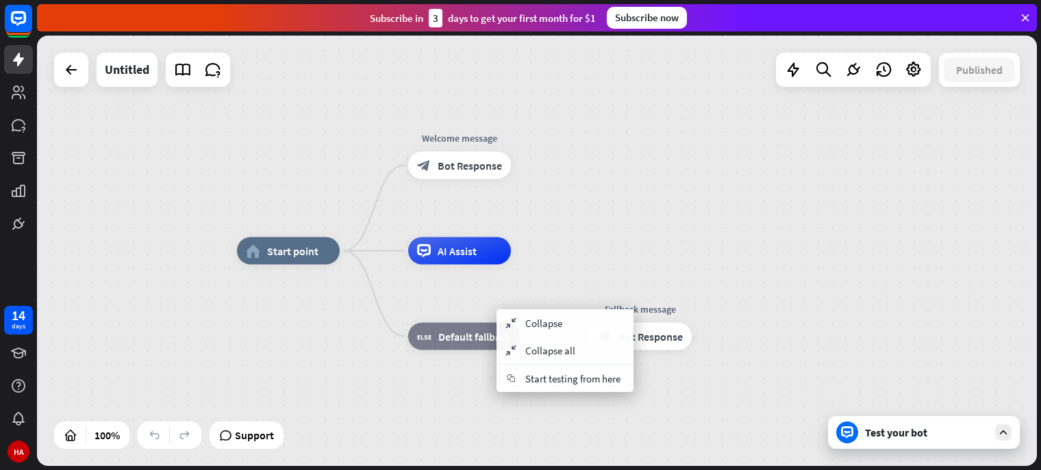
click at [615, 225] on div "home_2 Start point Welcome message block_bot_response Bot Response AI Assist bl…" at bounding box center [537, 251] width 1000 height 431
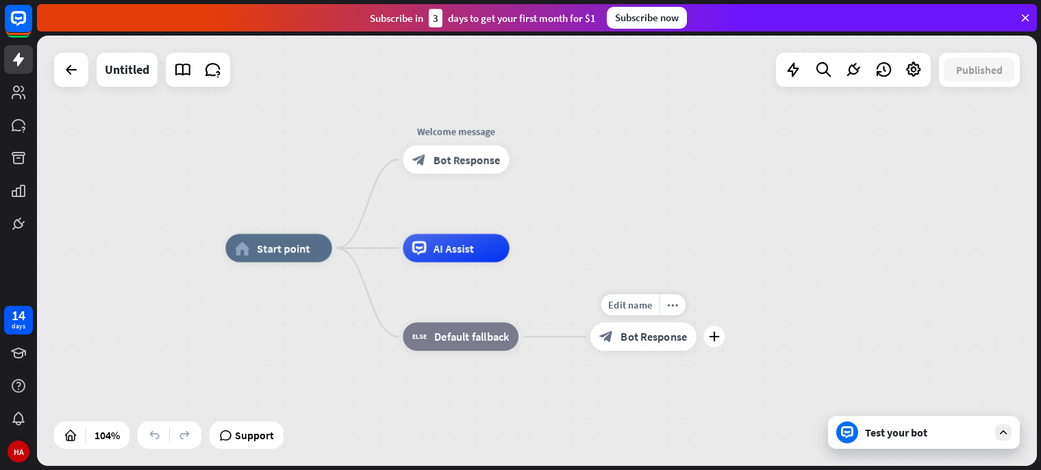
click at [661, 330] on span "Bot Response" at bounding box center [653, 337] width 66 height 14
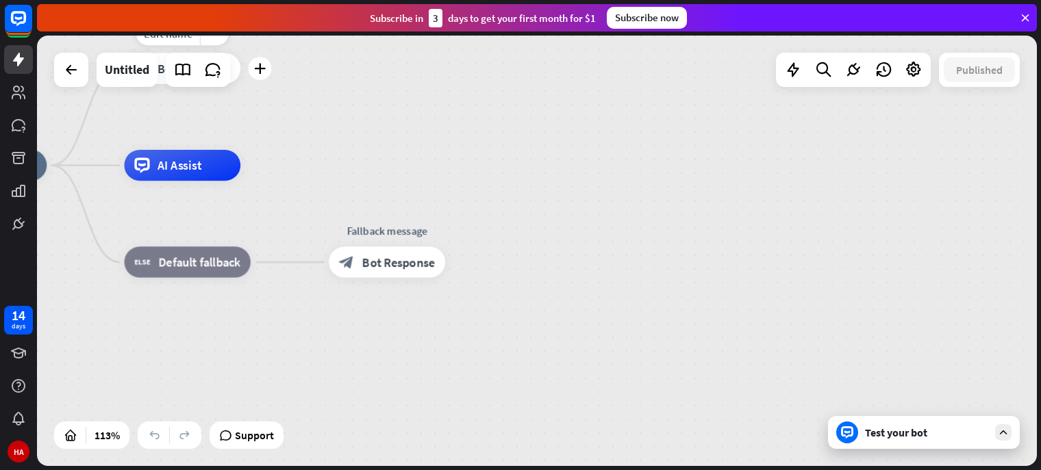
drag, startPoint x: 158, startPoint y: 84, endPoint x: 174, endPoint y: 102, distance: 23.8
click at [174, 102] on div "home_2 Start point Edit name more_horiz plus Welcome message block_bot_response…" at bounding box center [537, 251] width 1000 height 431
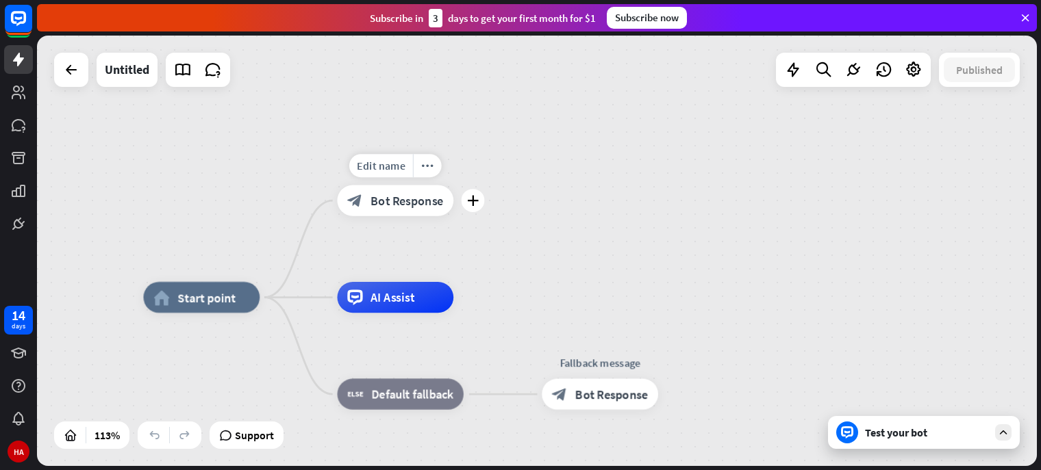
drag, startPoint x: 103, startPoint y: 109, endPoint x: 320, endPoint y: 252, distance: 260.0
click at [337, 216] on div "Edit name more_horiz plus Welcome message block_bot_response Bot Response" at bounding box center [395, 200] width 116 height 31
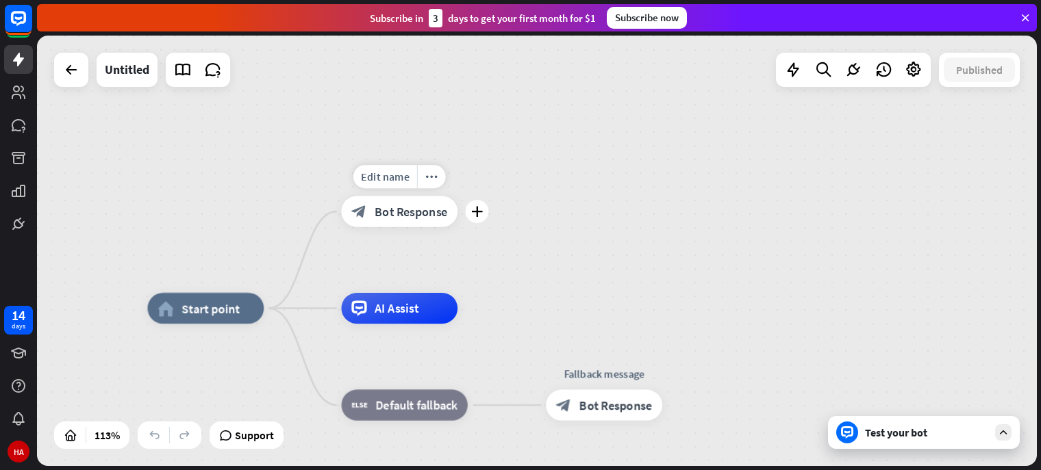
click at [397, 202] on div "block_bot_response Bot Response" at bounding box center [399, 211] width 116 height 31
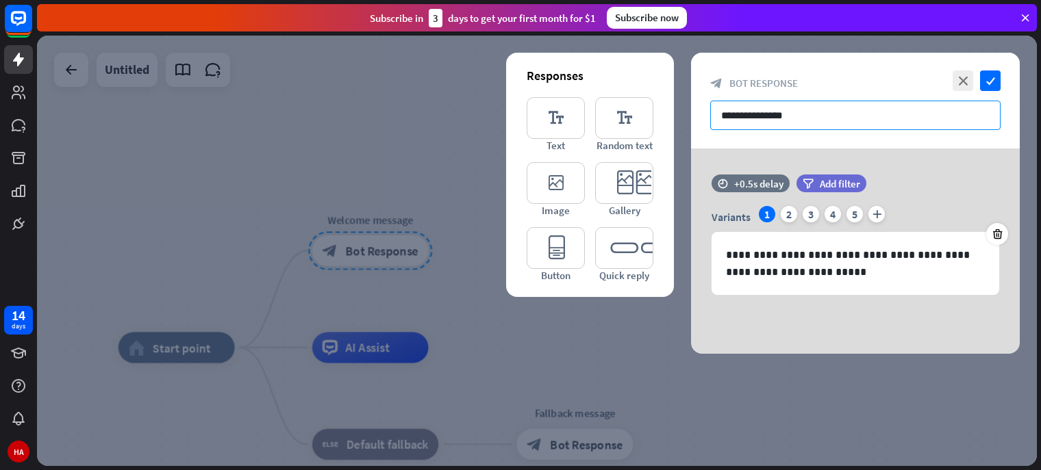
click at [794, 106] on input "**********" at bounding box center [855, 115] width 290 height 29
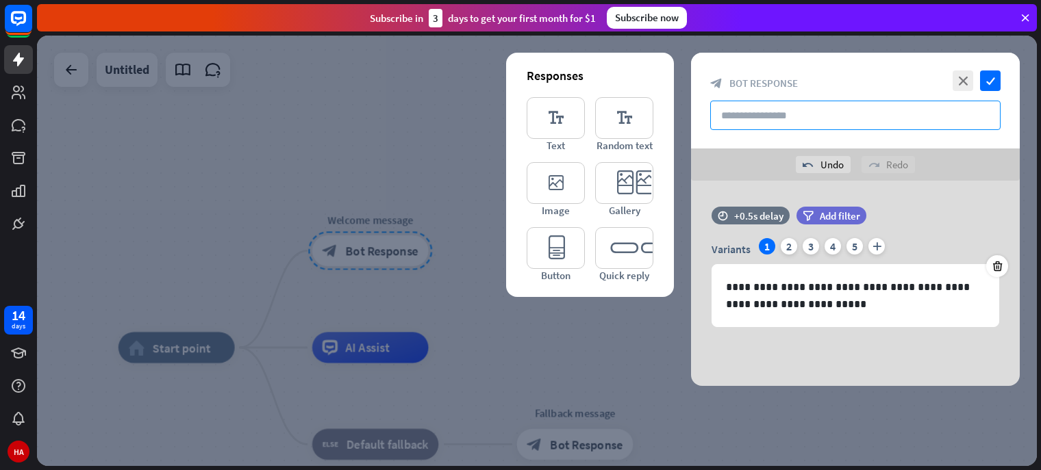
click at [794, 106] on input "text" at bounding box center [855, 115] width 290 height 29
type input "**********"
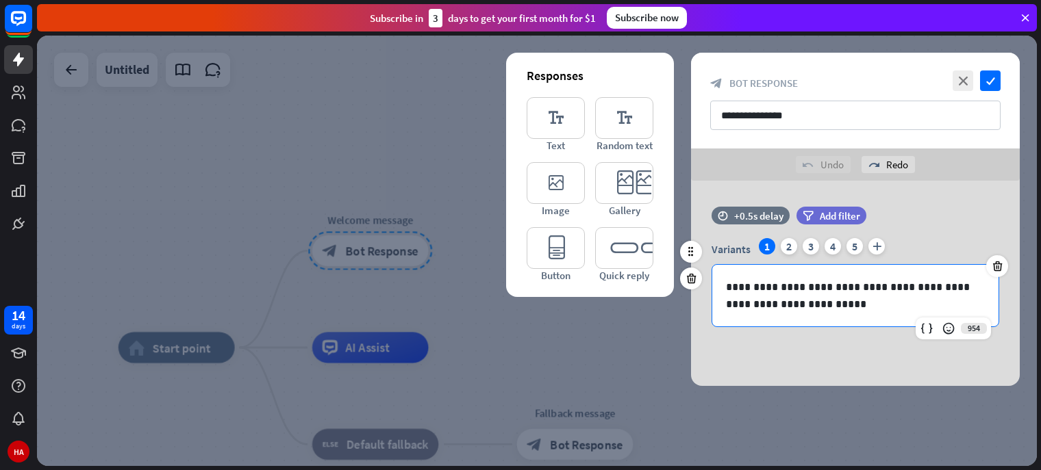
click at [803, 307] on p "**********" at bounding box center [855, 296] width 259 height 34
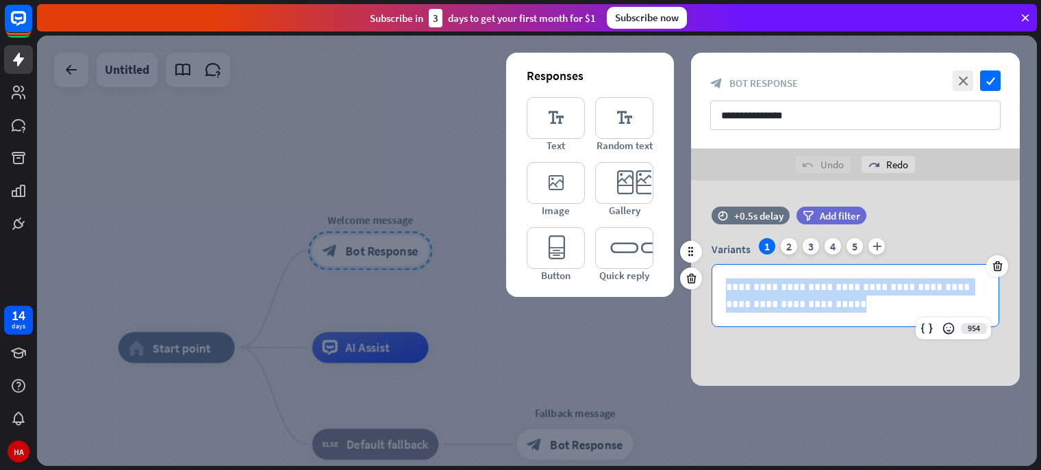
click at [803, 307] on p "**********" at bounding box center [855, 296] width 259 height 34
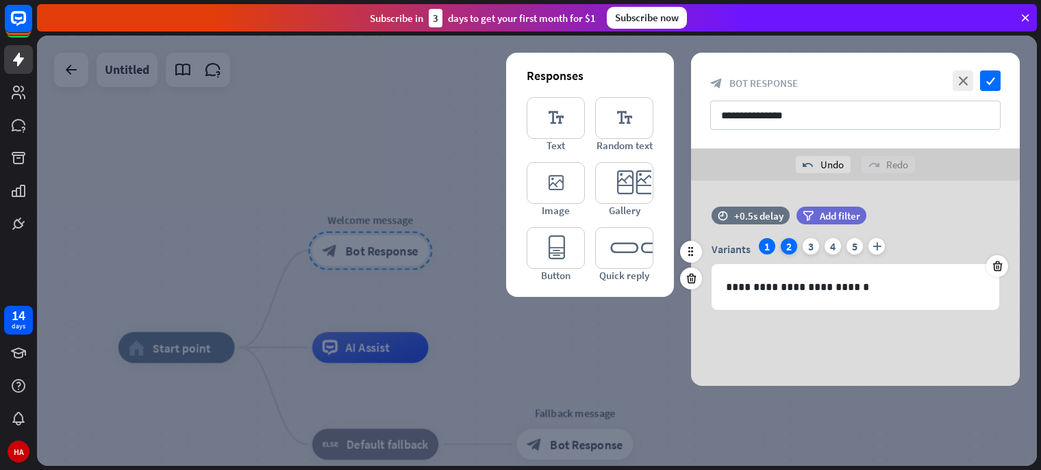
click at [785, 249] on div "2" at bounding box center [789, 246] width 16 height 16
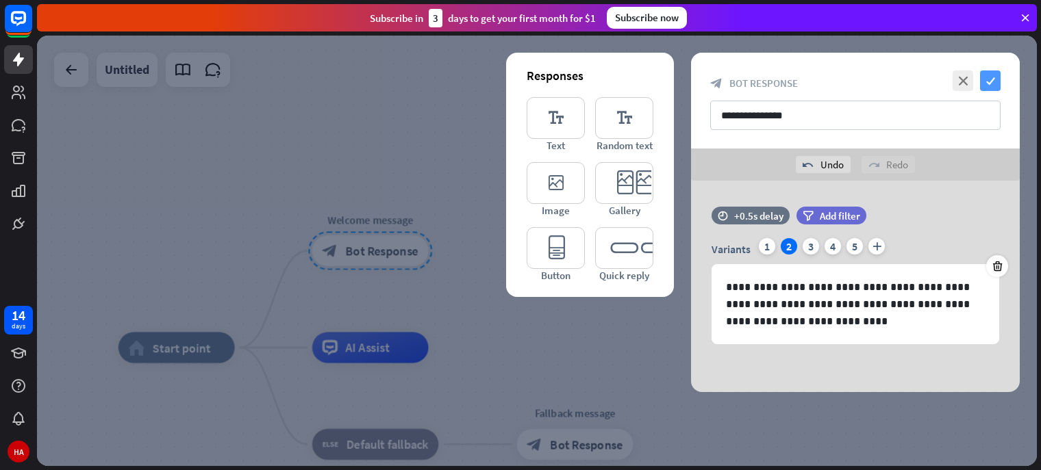
click at [995, 71] on icon "check" at bounding box center [990, 81] width 21 height 21
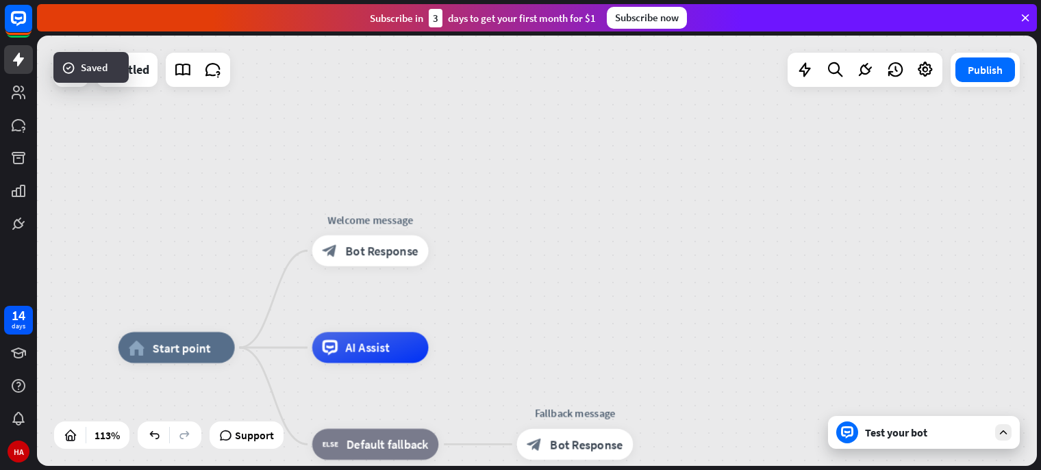
click at [911, 442] on div "Test your bot" at bounding box center [924, 432] width 192 height 33
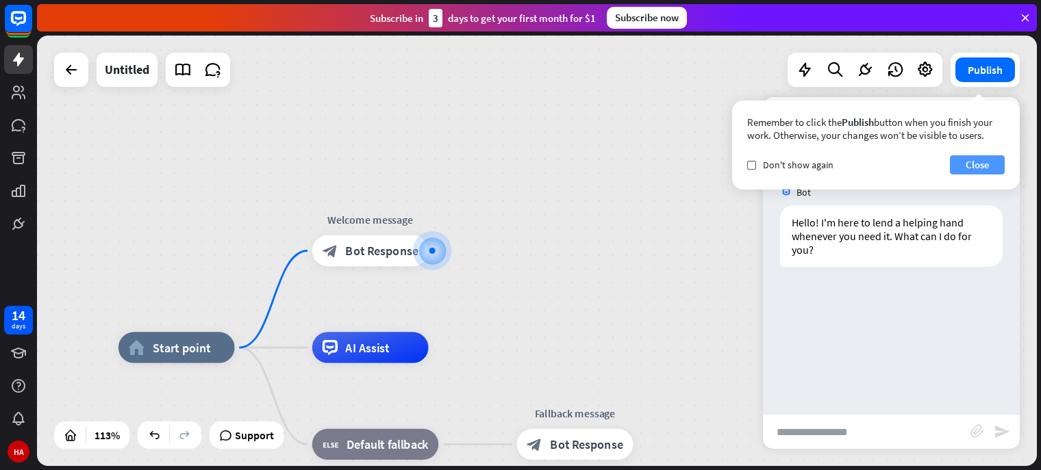
click at [996, 160] on button "Close" at bounding box center [977, 164] width 55 height 19
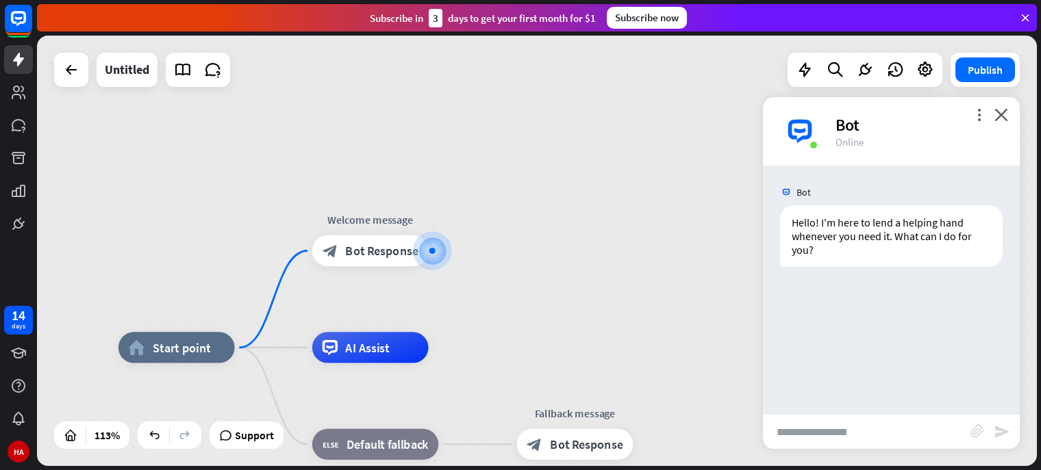
click at [887, 429] on input "text" at bounding box center [866, 432] width 207 height 34
type input "**********"
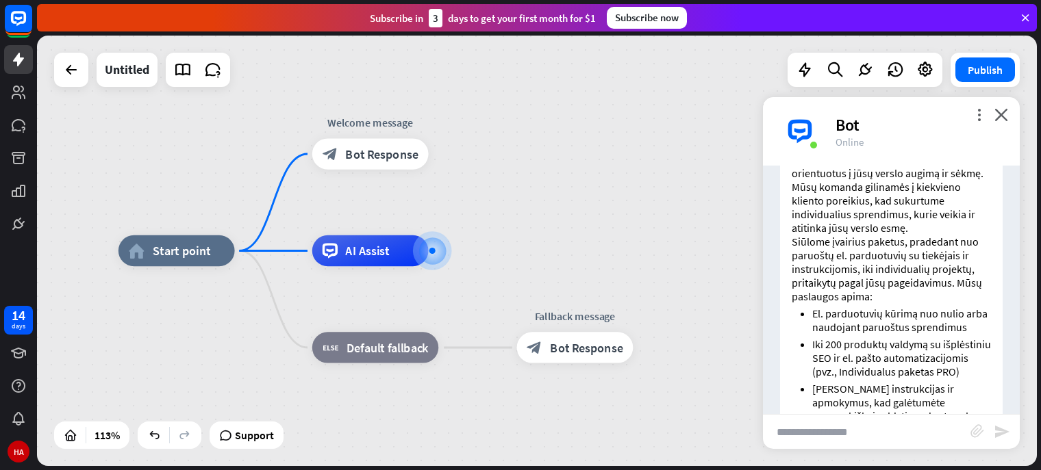
scroll to position [202, 0]
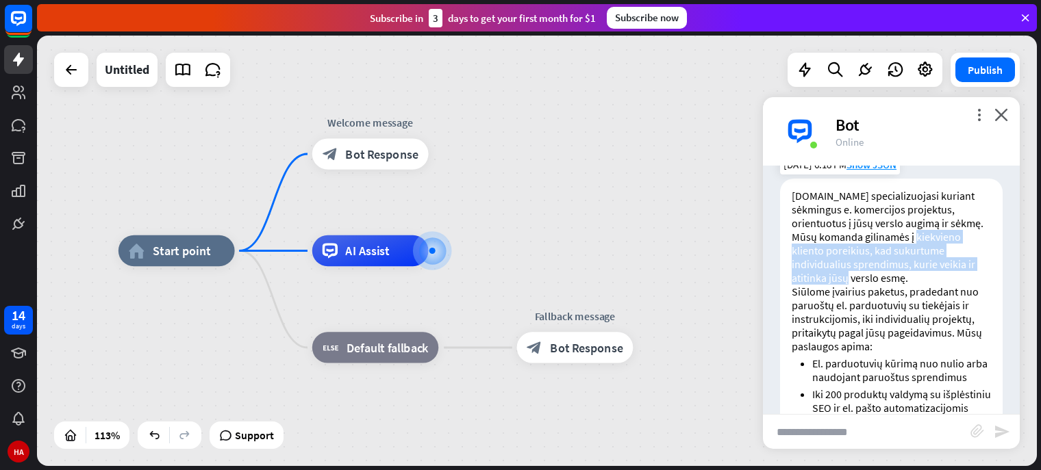
drag, startPoint x: 800, startPoint y: 247, endPoint x: 918, endPoint y: 281, distance: 122.8
click at [918, 281] on p "[DOMAIN_NAME] specializuojasi kuriant sėkmingus e. komercijos projektus, orient…" at bounding box center [891, 237] width 199 height 96
click at [969, 303] on p "Siūlome įvairius paketus, pradedant nuo paruoštų el. parduotuvių su tiekėjais i…" at bounding box center [891, 319] width 199 height 68
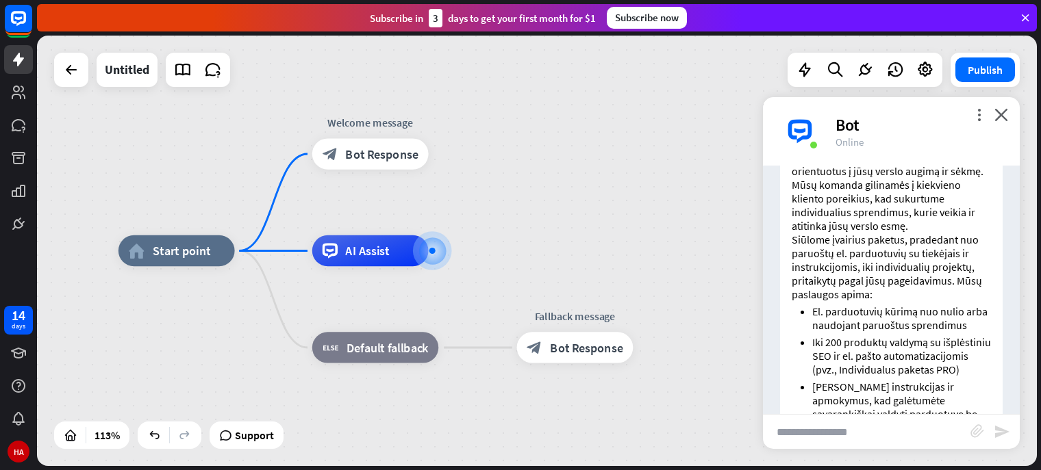
scroll to position [255, 0]
drag, startPoint x: 896, startPoint y: 268, endPoint x: 879, endPoint y: 292, distance: 29.6
click at [879, 292] on p "Siūlome įvairius paketus, pradedant nuo paruoštų el. parduotuvių su tiekėjais i…" at bounding box center [891, 266] width 199 height 68
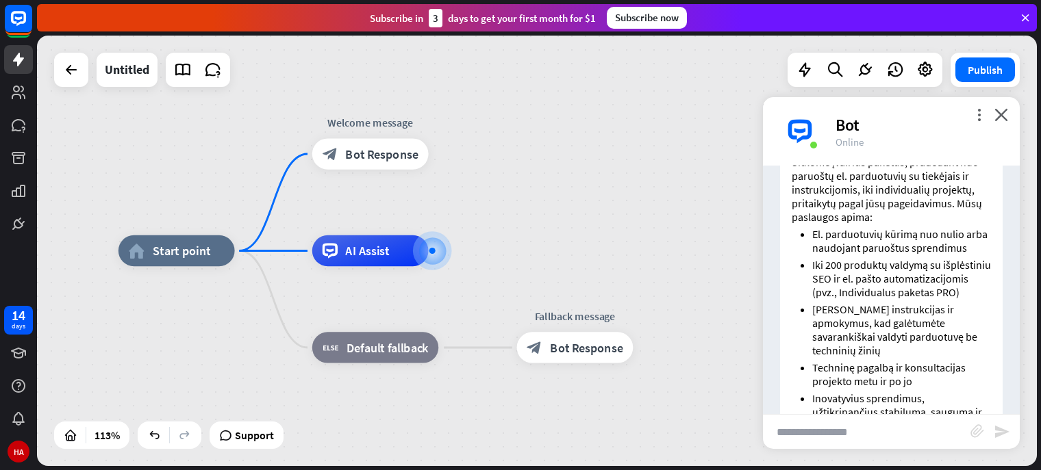
click at [931, 234] on li "El. parduotuvių kūrimą nuo nulio arba naudojant paruoštus sprendimus" at bounding box center [901, 240] width 179 height 27
drag, startPoint x: 816, startPoint y: 238, endPoint x: 898, endPoint y: 263, distance: 86.4
click at [898, 255] on li "El. parduotuvių kūrimą nuo nulio arba naudojant paruoštus sprendimus" at bounding box center [901, 240] width 179 height 27
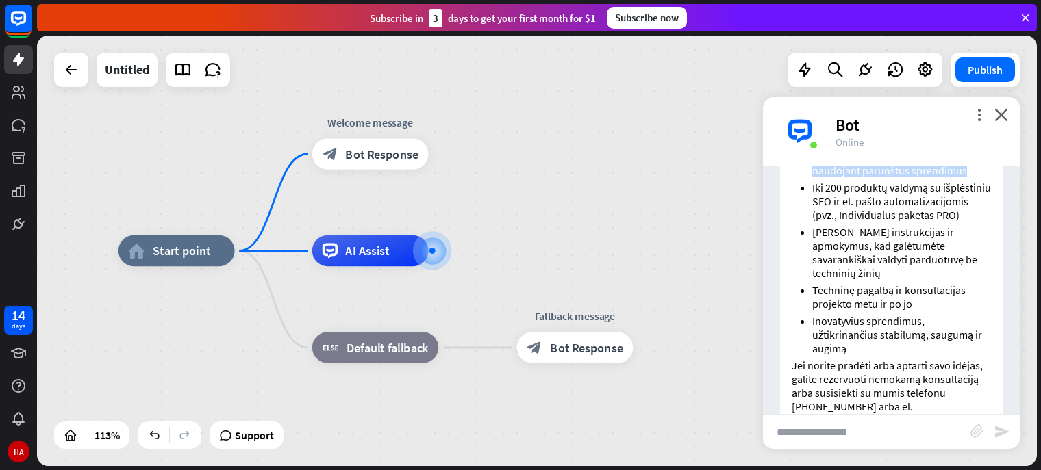
scroll to position [408, 0]
click at [901, 213] on li "Iki 200 produktų valdymą su išplėstiniu SEO ir el. pašto automatizacijomis (pvz…" at bounding box center [901, 201] width 179 height 41
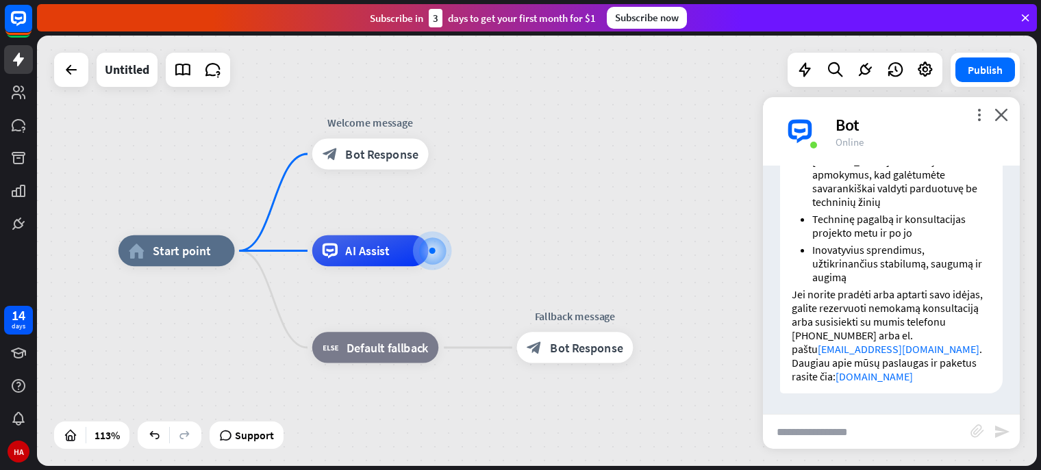
scroll to position [488, 0]
drag, startPoint x: 794, startPoint y: 300, endPoint x: 824, endPoint y: 329, distance: 41.7
click at [824, 329] on p "Jei norite pradėti arba aptarti savo idėjas, galite rezervuoti nemokamą konsult…" at bounding box center [891, 322] width 199 height 68
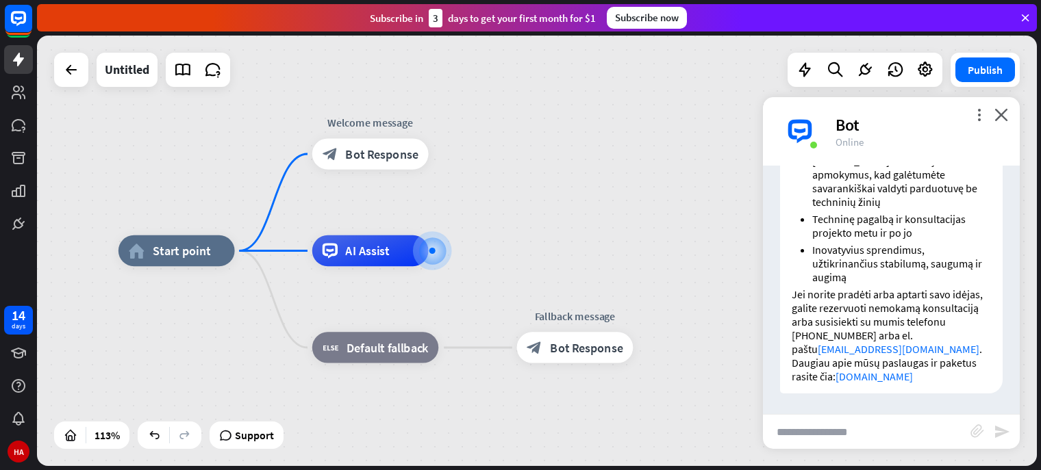
click at [811, 338] on p "Jei norite pradėti arba aptarti savo idėjas, galite rezervuoti nemokamą konsult…" at bounding box center [891, 322] width 199 height 68
click at [852, 437] on input "text" at bounding box center [866, 432] width 207 height 34
type input "*"
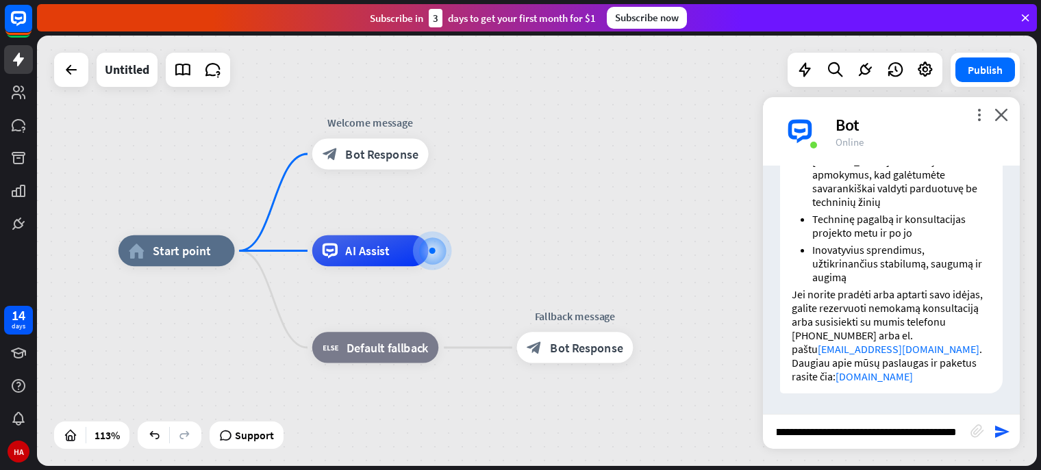
click at [852, 437] on input "**********" at bounding box center [866, 432] width 207 height 34
type input "**********"
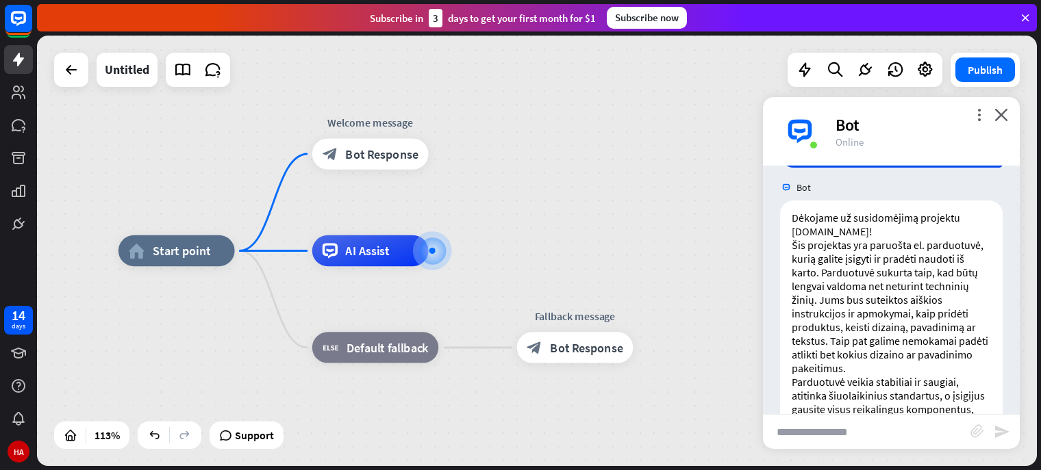
scroll to position [805, 0]
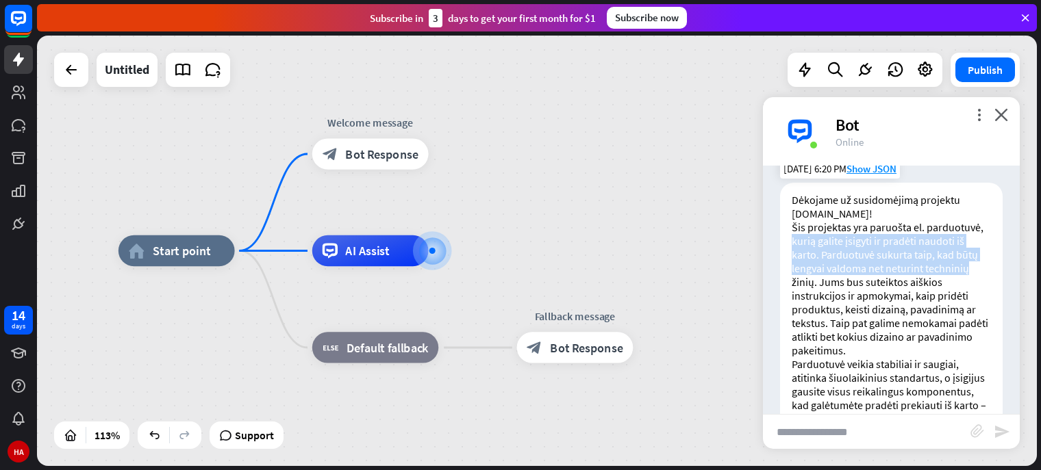
drag, startPoint x: 789, startPoint y: 255, endPoint x: 973, endPoint y: 276, distance: 185.3
click at [973, 276] on div "Dėkojame už susidomėjimą projektu [DOMAIN_NAME]! Šis projektas yra paruošta el.…" at bounding box center [891, 426] width 223 height 486
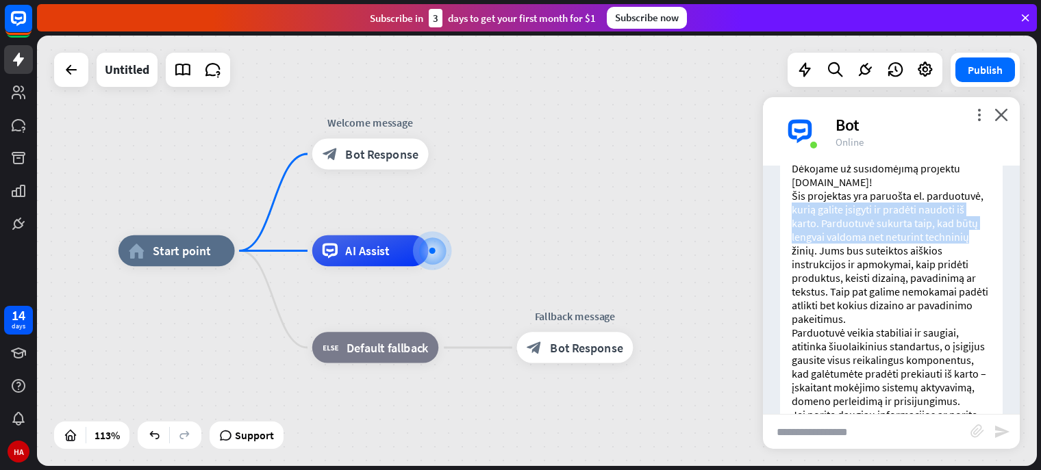
scroll to position [837, 0]
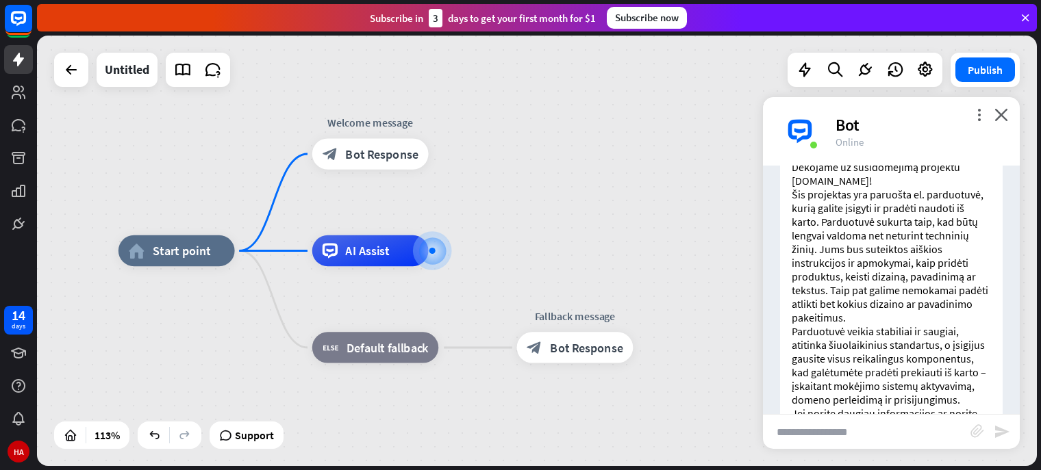
click at [921, 284] on p "Šis projektas yra paruošta el. parduotuvė, kurią galite įsigyti ir pradėti naud…" at bounding box center [891, 256] width 199 height 137
drag, startPoint x: 797, startPoint y: 279, endPoint x: 855, endPoint y: 306, distance: 64.0
click at [855, 306] on p "Šis projektas yra paruošta el. parduotuvė, kurią galite įsigyti ir pradėti naud…" at bounding box center [891, 256] width 199 height 137
click at [966, 305] on p "Šis projektas yra paruošta el. parduotuvė, kurią galite įsigyti ir pradėti naud…" at bounding box center [891, 256] width 199 height 137
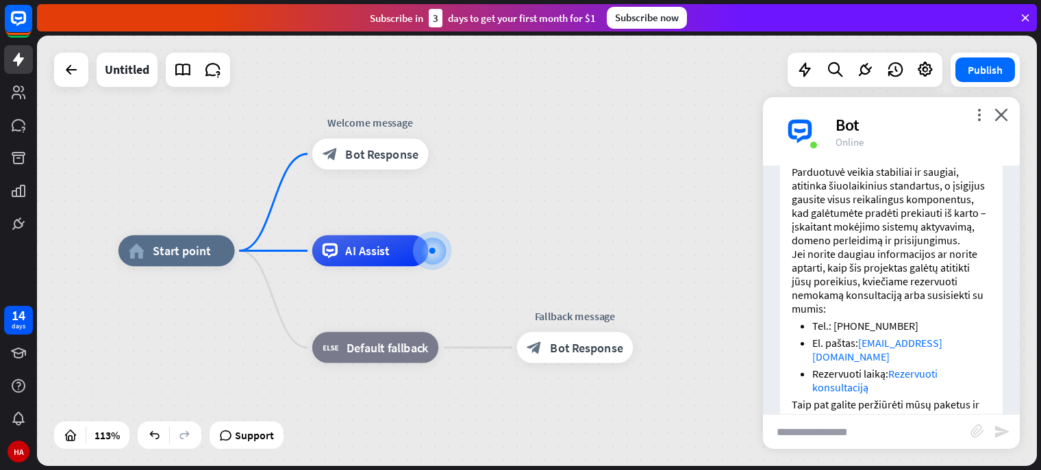
scroll to position [998, 0]
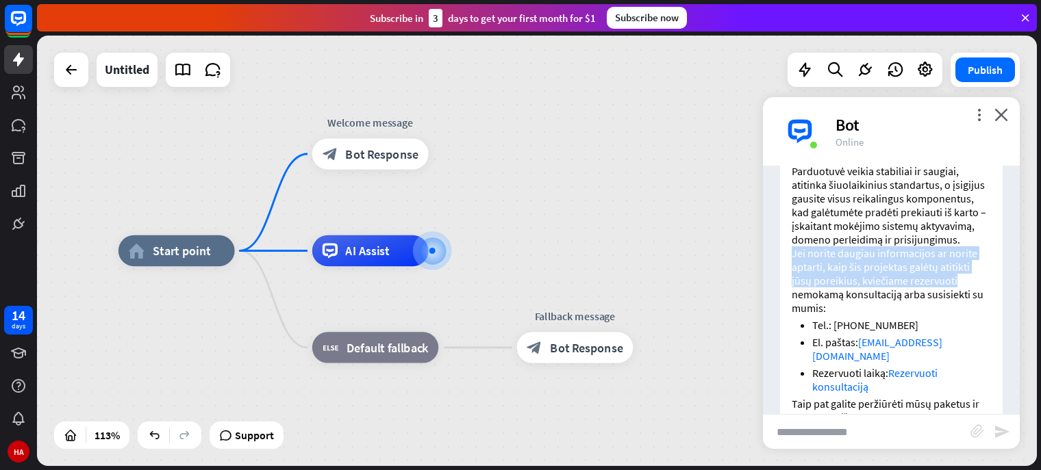
drag, startPoint x: 783, startPoint y: 284, endPoint x: 961, endPoint y: 309, distance: 179.7
click at [961, 309] on div "Dėkojame už susidomėjimą projektu [DOMAIN_NAME]! Šis projektas yra paruošta el.…" at bounding box center [891, 233] width 223 height 486
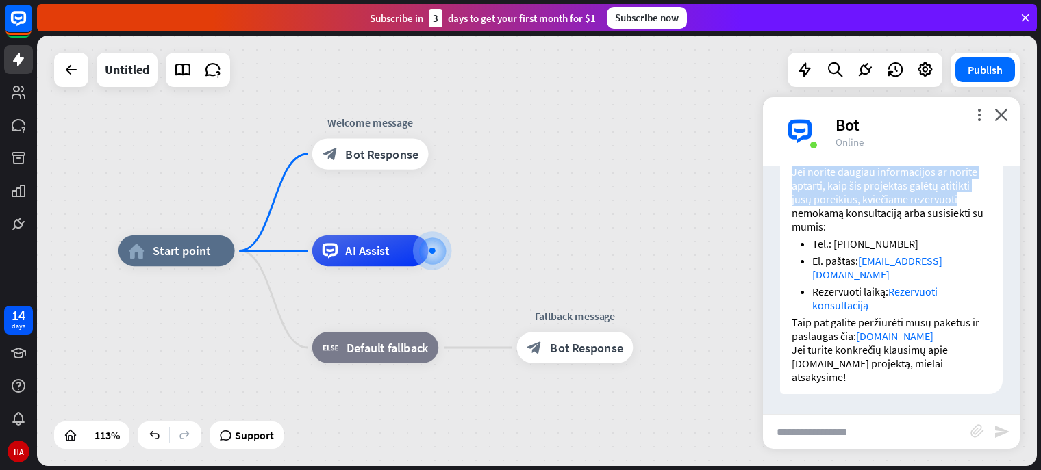
click at [500, 118] on div "home_2 Start point Welcome message block_bot_response Bot Response AI Assist bl…" at bounding box center [537, 251] width 1000 height 431
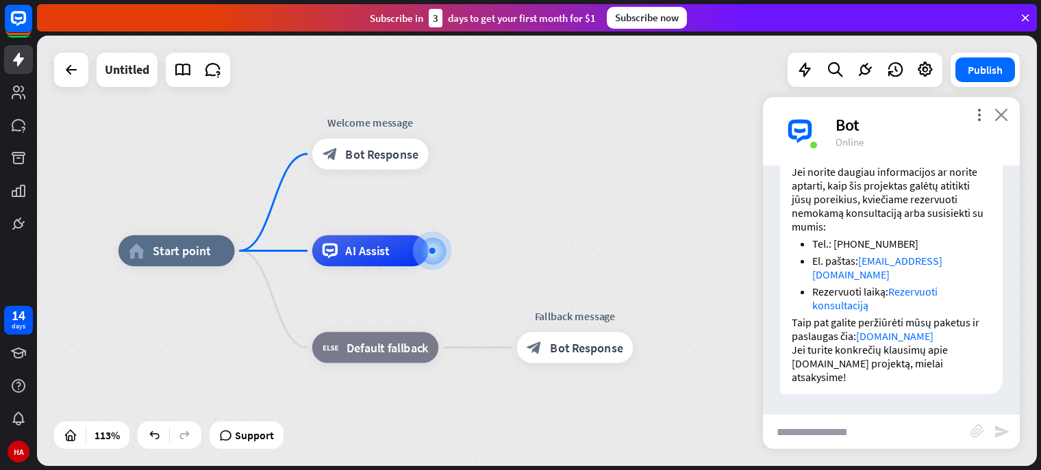
click at [1001, 109] on icon "close" at bounding box center [1001, 114] width 14 height 13
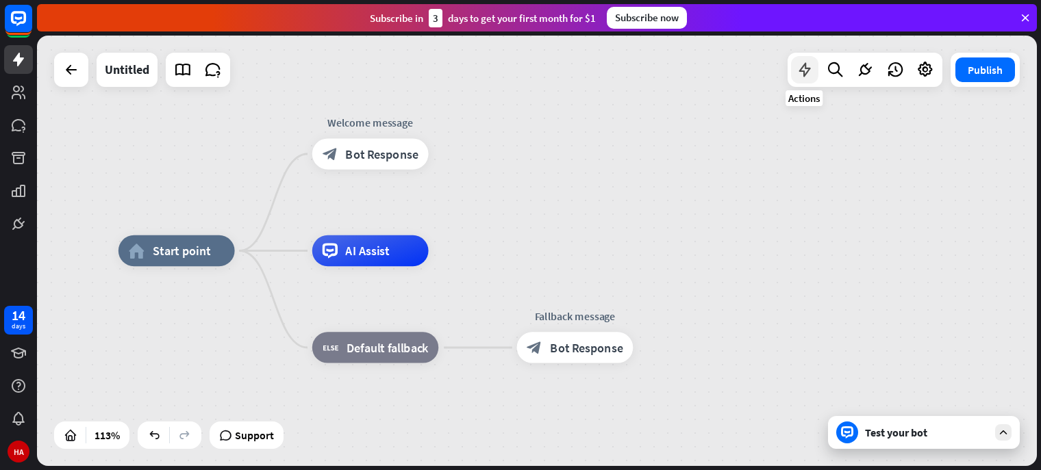
click at [803, 60] on div at bounding box center [804, 69] width 27 height 27
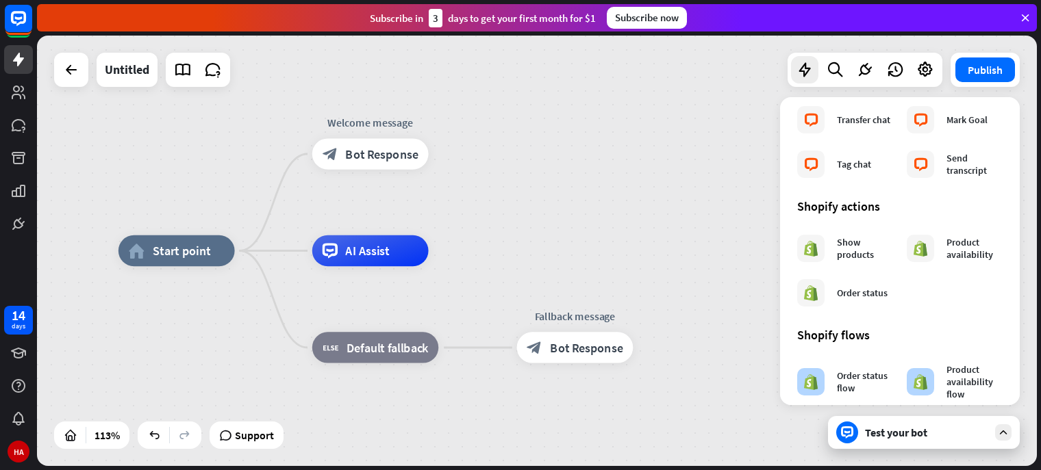
scroll to position [526, 0]
click at [845, 236] on div "Show products" at bounding box center [865, 247] width 56 height 25
click at [811, 257] on div at bounding box center [810, 246] width 27 height 27
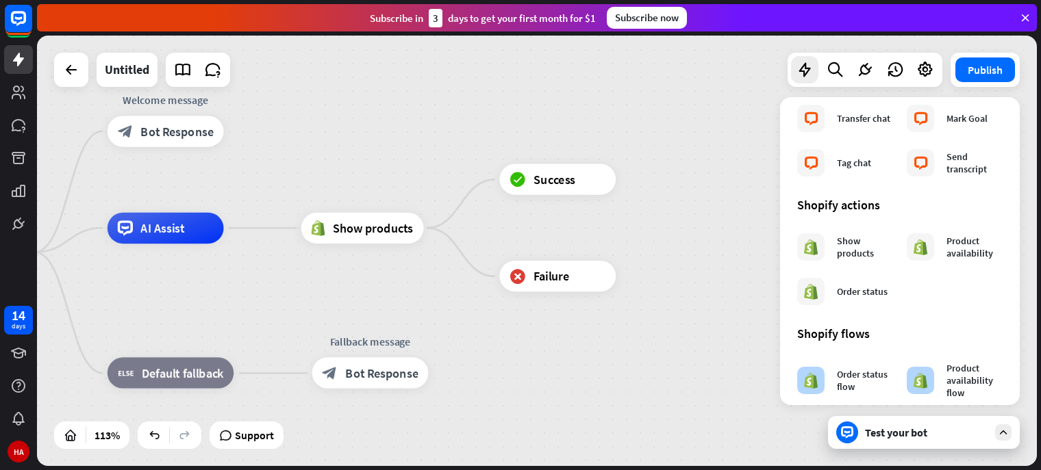
drag, startPoint x: 640, startPoint y: 156, endPoint x: 412, endPoint y: 161, distance: 227.4
click at [412, 161] on div "home_2 Start point Welcome message block_bot_response Bot Response AI Assist Sh…" at bounding box center [537, 251] width 1000 height 431
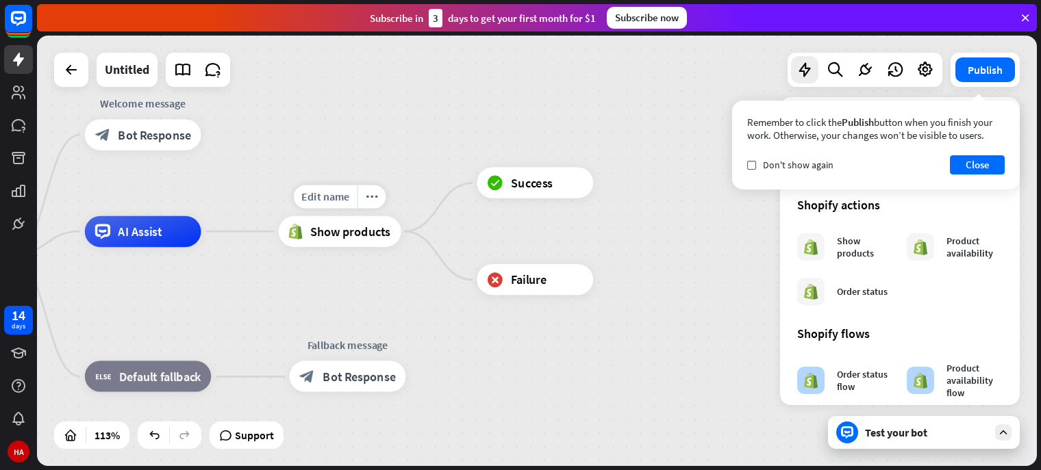
click at [320, 238] on span "Show products" at bounding box center [350, 232] width 81 height 16
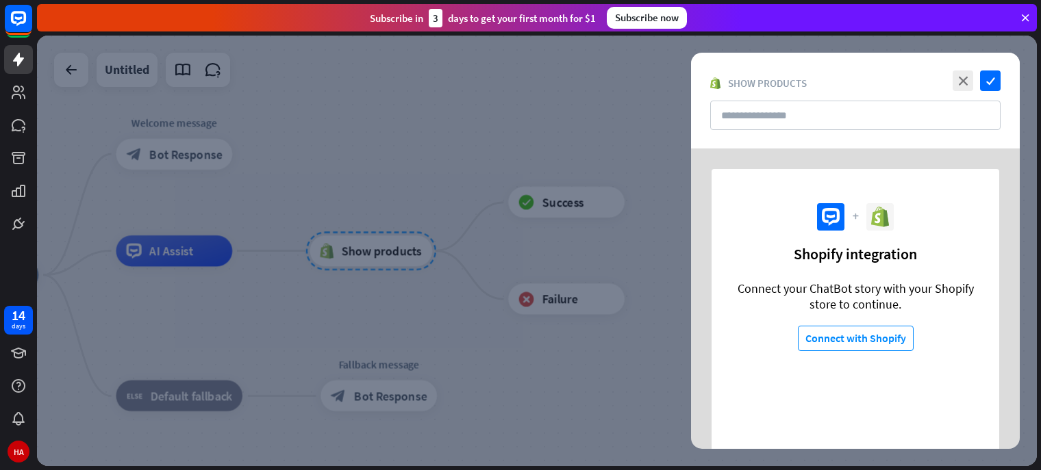
scroll to position [96, 0]
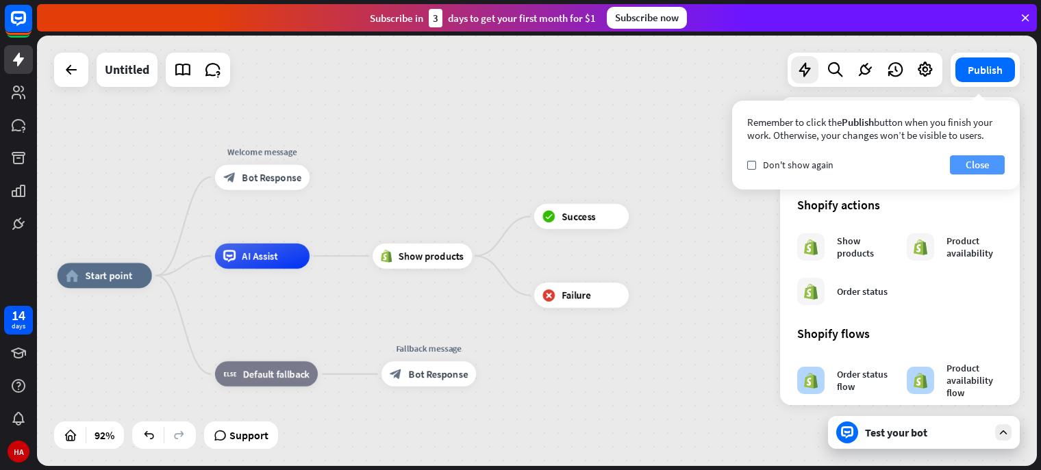
click at [978, 170] on button "Close" at bounding box center [977, 164] width 55 height 19
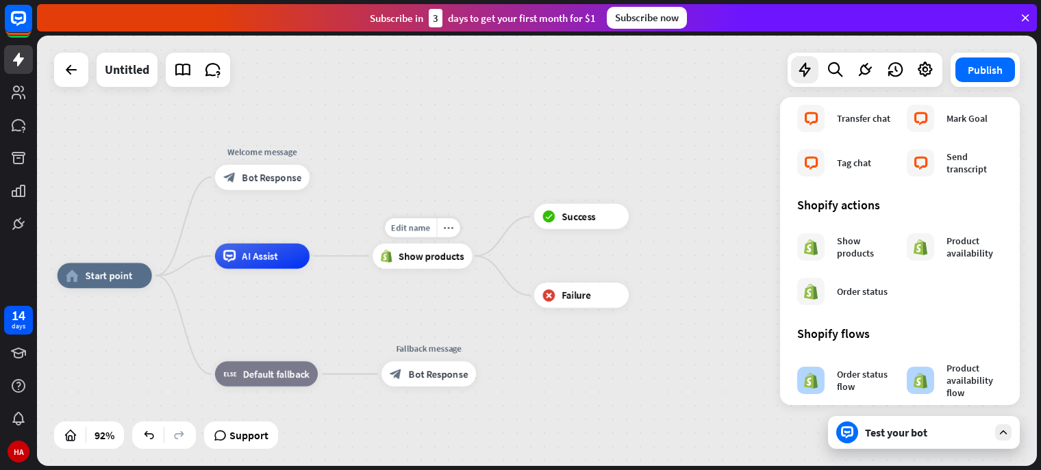
click at [429, 255] on span "Show products" at bounding box center [432, 256] width 66 height 12
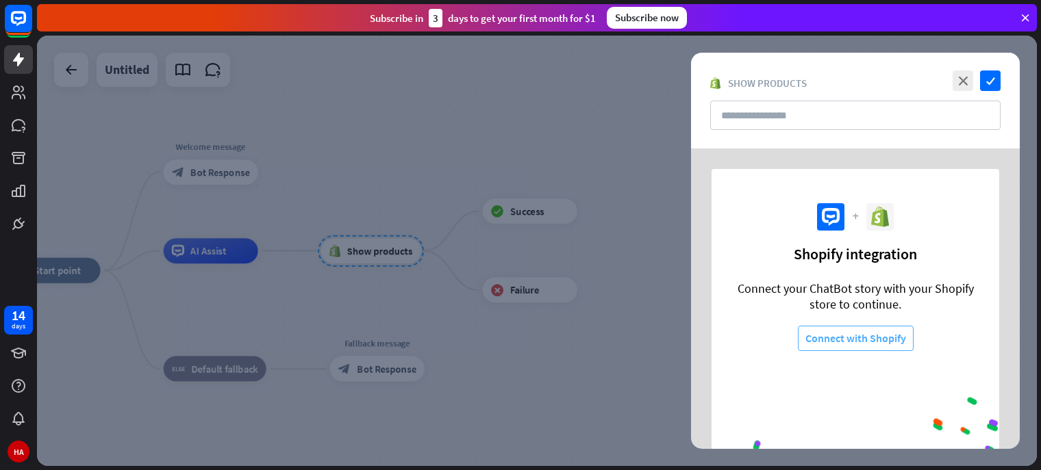
click at [880, 331] on button "Connect with Shopify" at bounding box center [856, 338] width 116 height 25
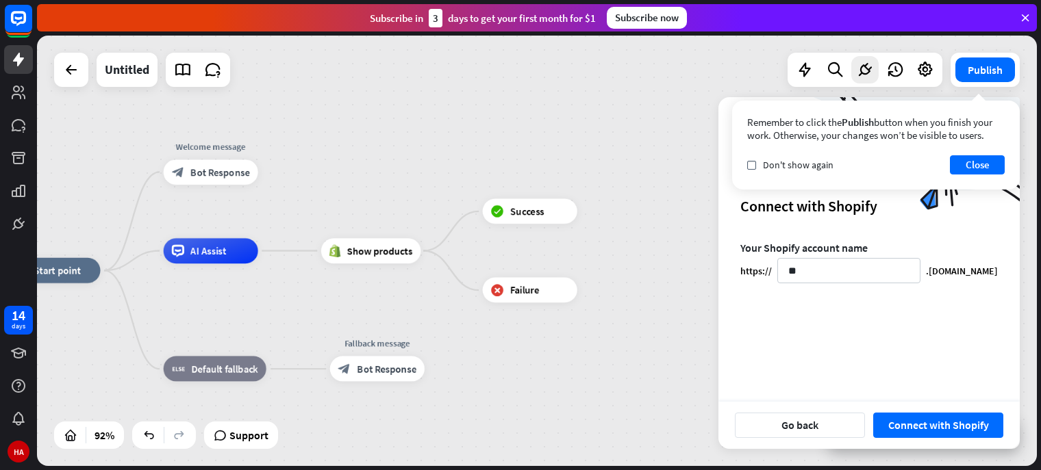
type input "***"
paste input "*********"
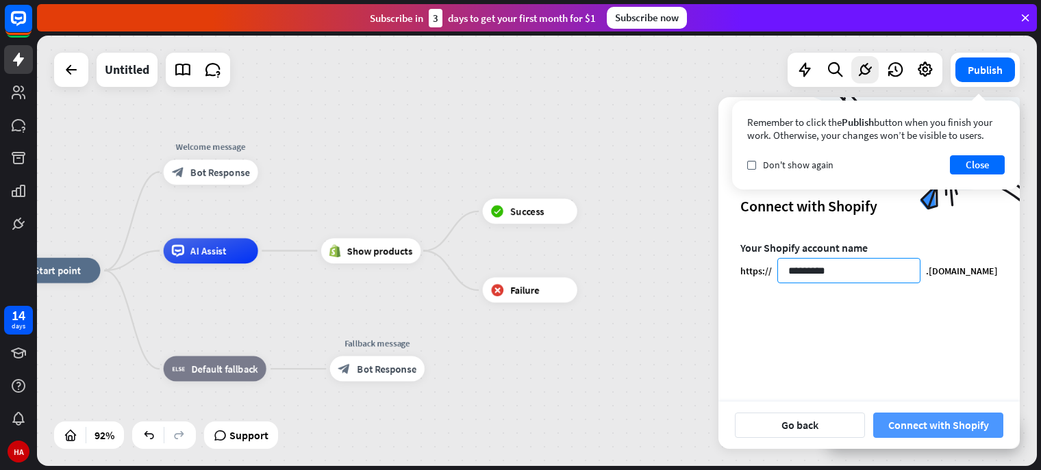
type input "*********"
click at [951, 435] on button "Connect with Shopify" at bounding box center [938, 425] width 130 height 25
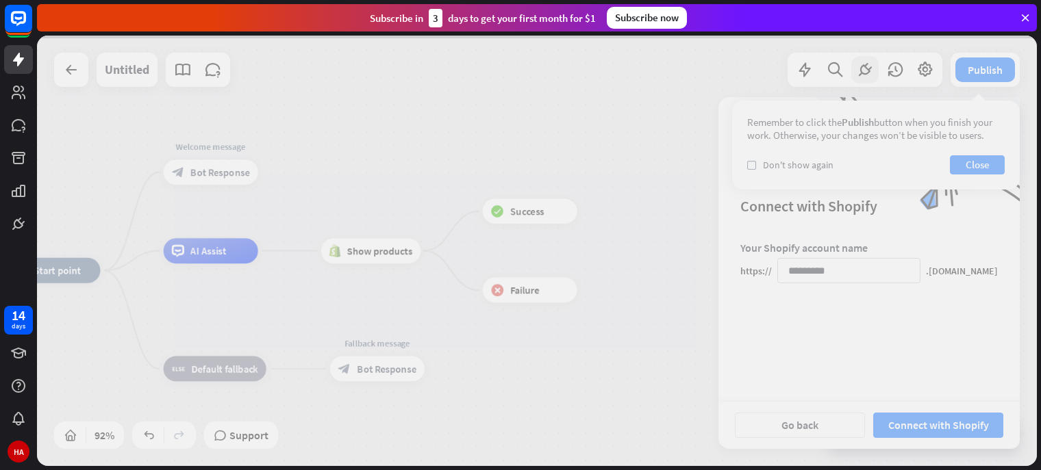
click at [581, 220] on div at bounding box center [537, 251] width 1000 height 431
